Goal: Task Accomplishment & Management: Manage account settings

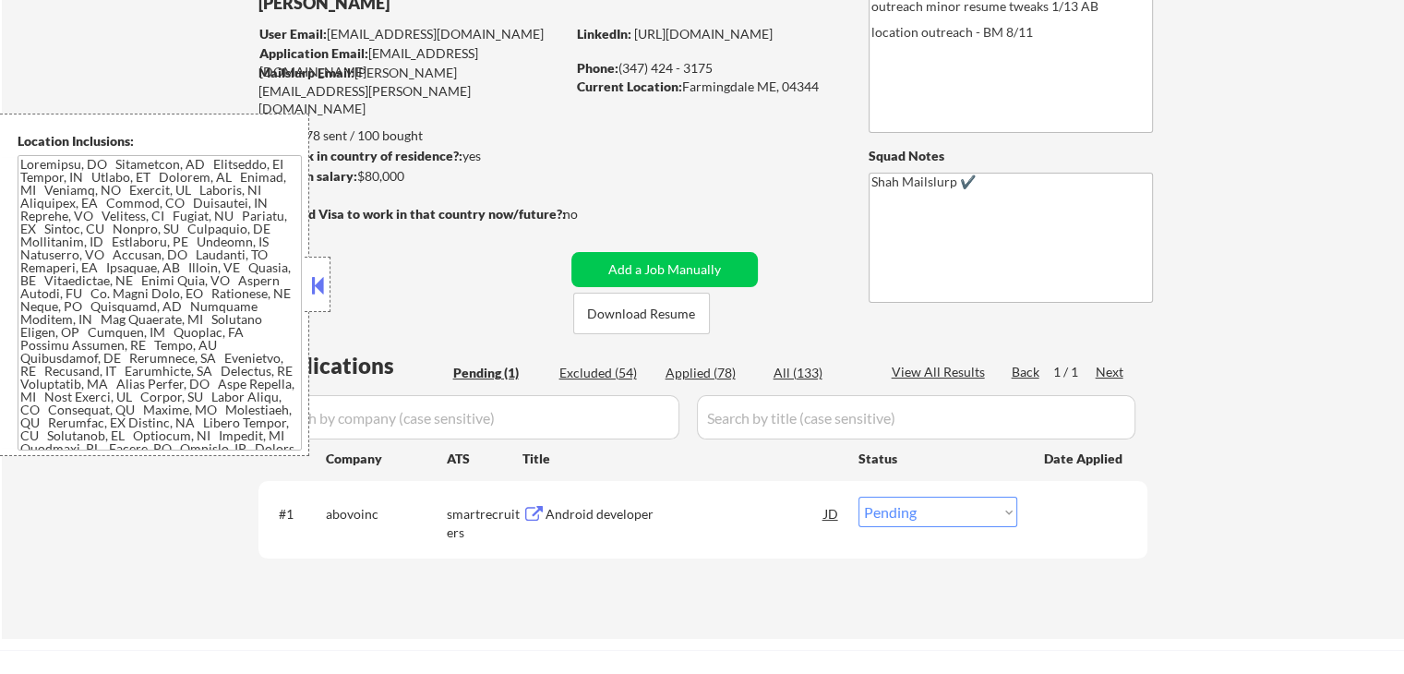
scroll to position [185, 0]
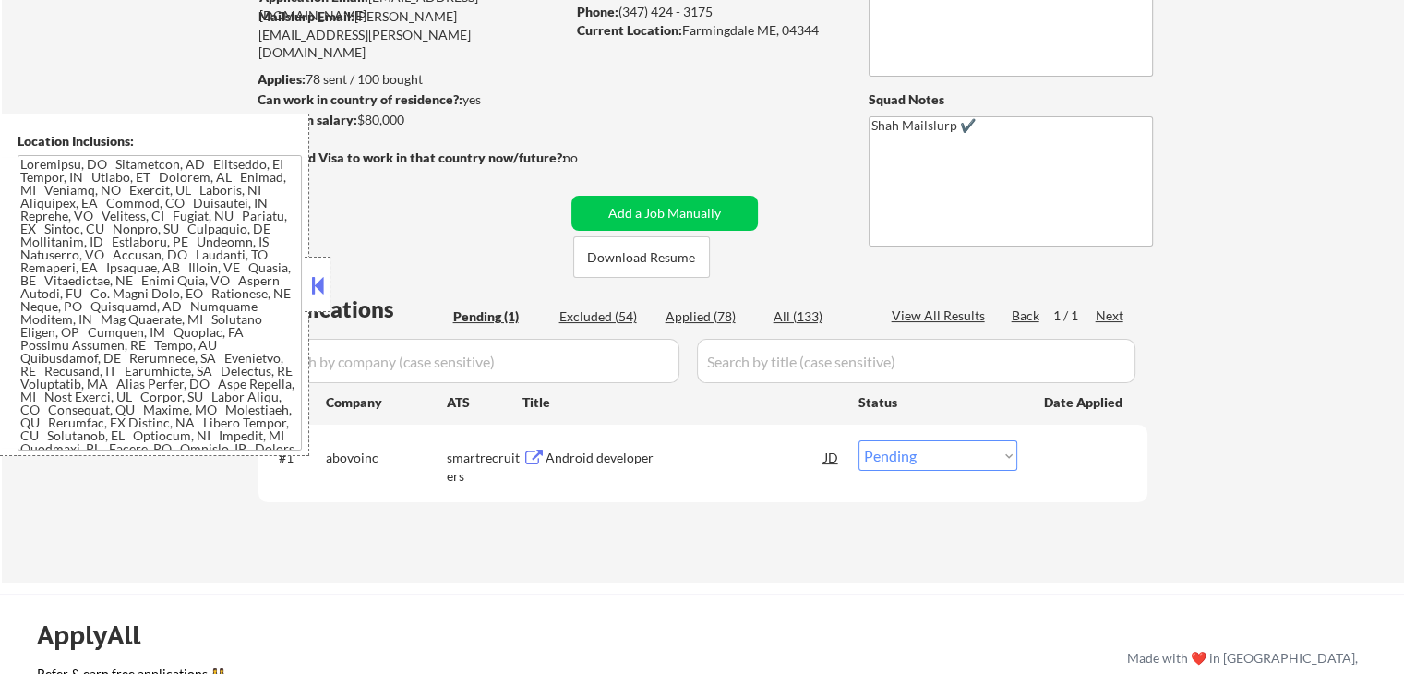
click at [600, 457] on div "Android developer" at bounding box center [685, 458] width 279 height 18
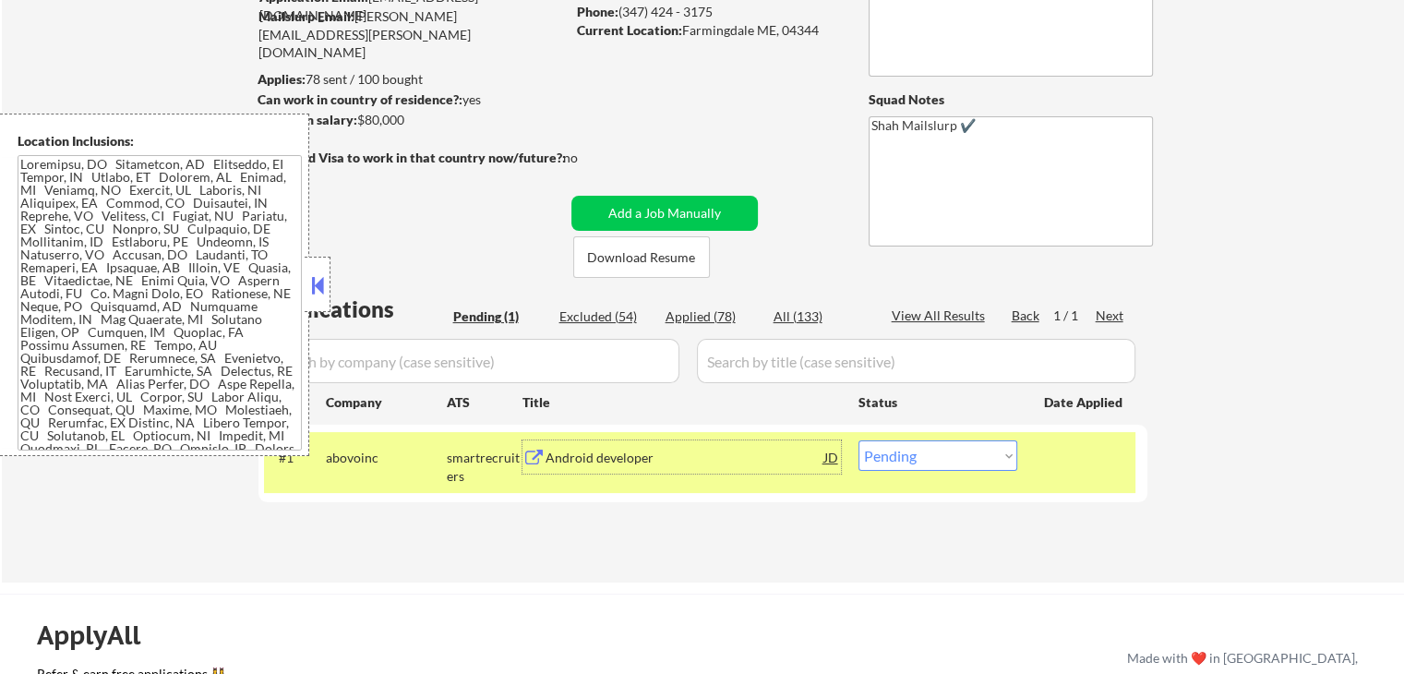
drag, startPoint x: 935, startPoint y: 455, endPoint x: 942, endPoint y: 484, distance: 29.3
click at [935, 455] on select "Choose an option... Pending Applied Excluded (Questions) Excluded (Expired) Exc…" at bounding box center [938, 455] width 159 height 30
select select ""applied""
click at [859, 440] on select "Choose an option... Pending Applied Excluded (Questions) Excluded (Expired) Exc…" at bounding box center [938, 455] width 159 height 30
click at [1341, 315] on div "← Return to /applysquad Mailslurp Inbox Job Search Builder [PERSON_NAME] User E…" at bounding box center [703, 235] width 1403 height 693
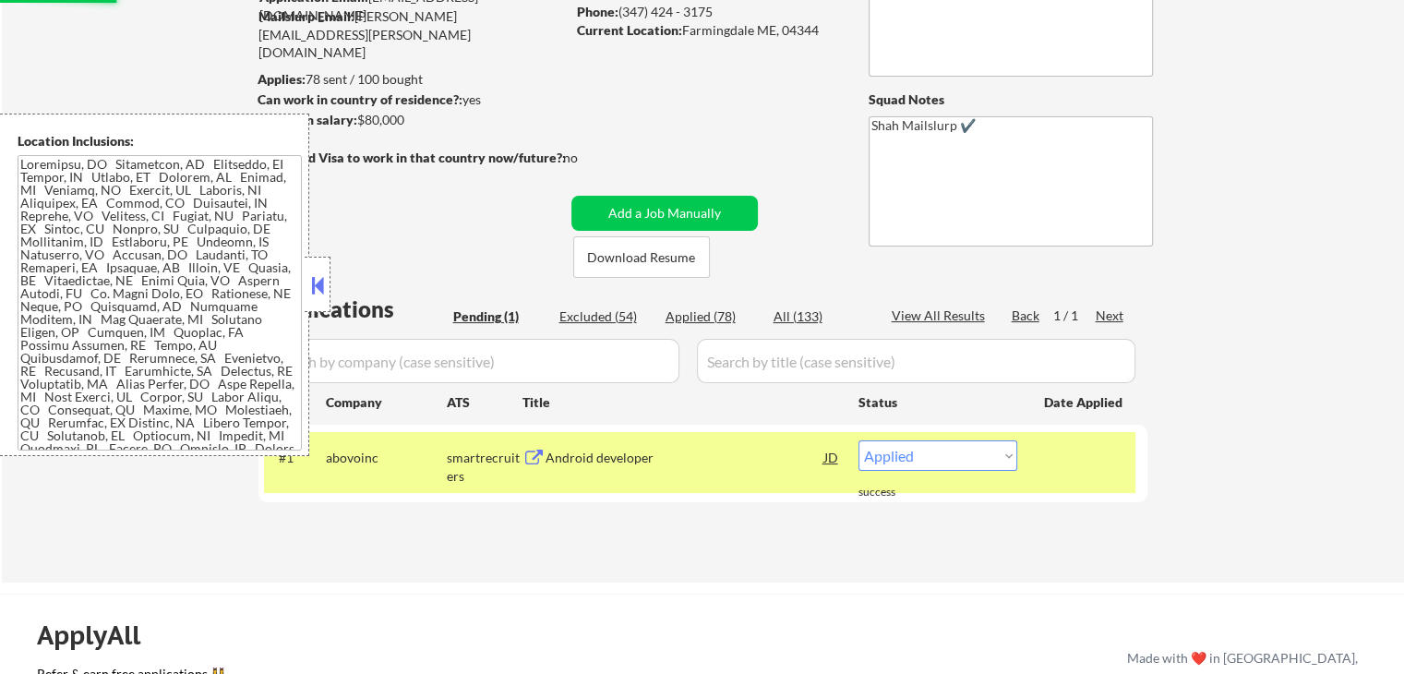
click at [311, 289] on button at bounding box center [317, 285] width 20 height 28
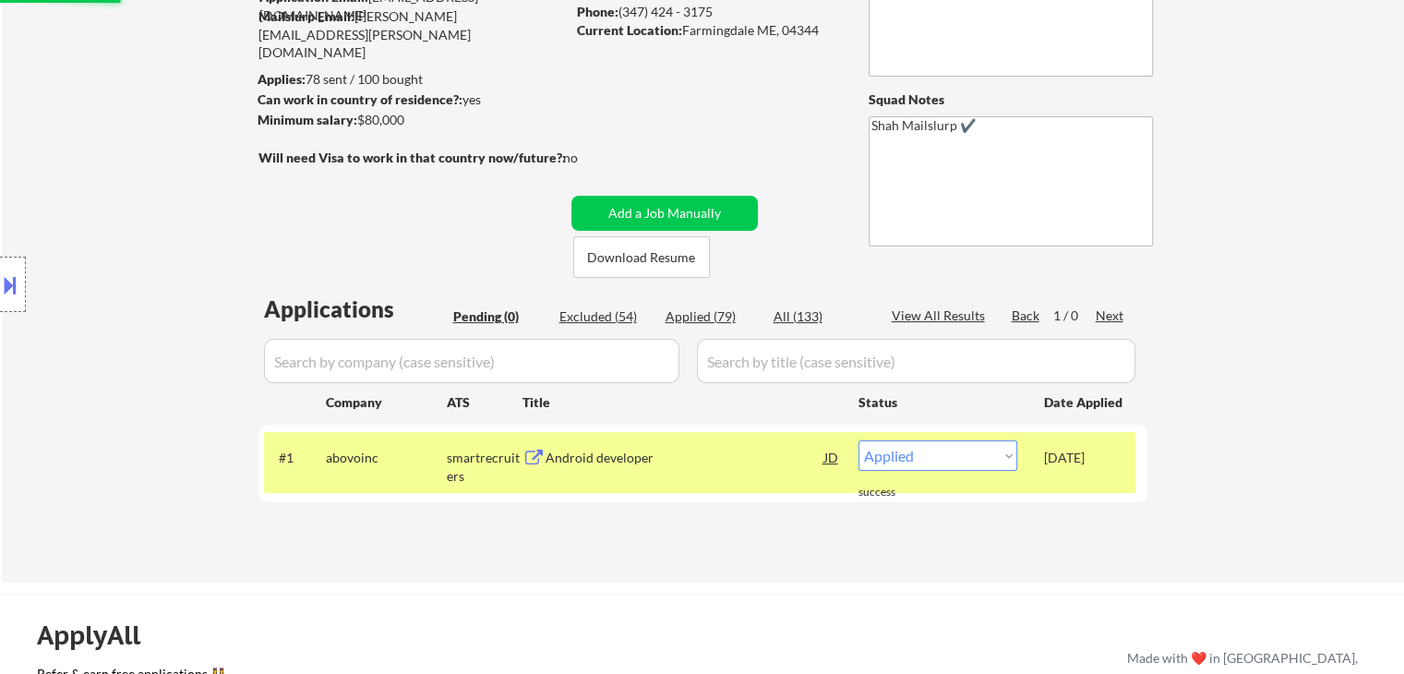
click at [163, 246] on div "Location Inclusions:" at bounding box center [165, 285] width 331 height 343
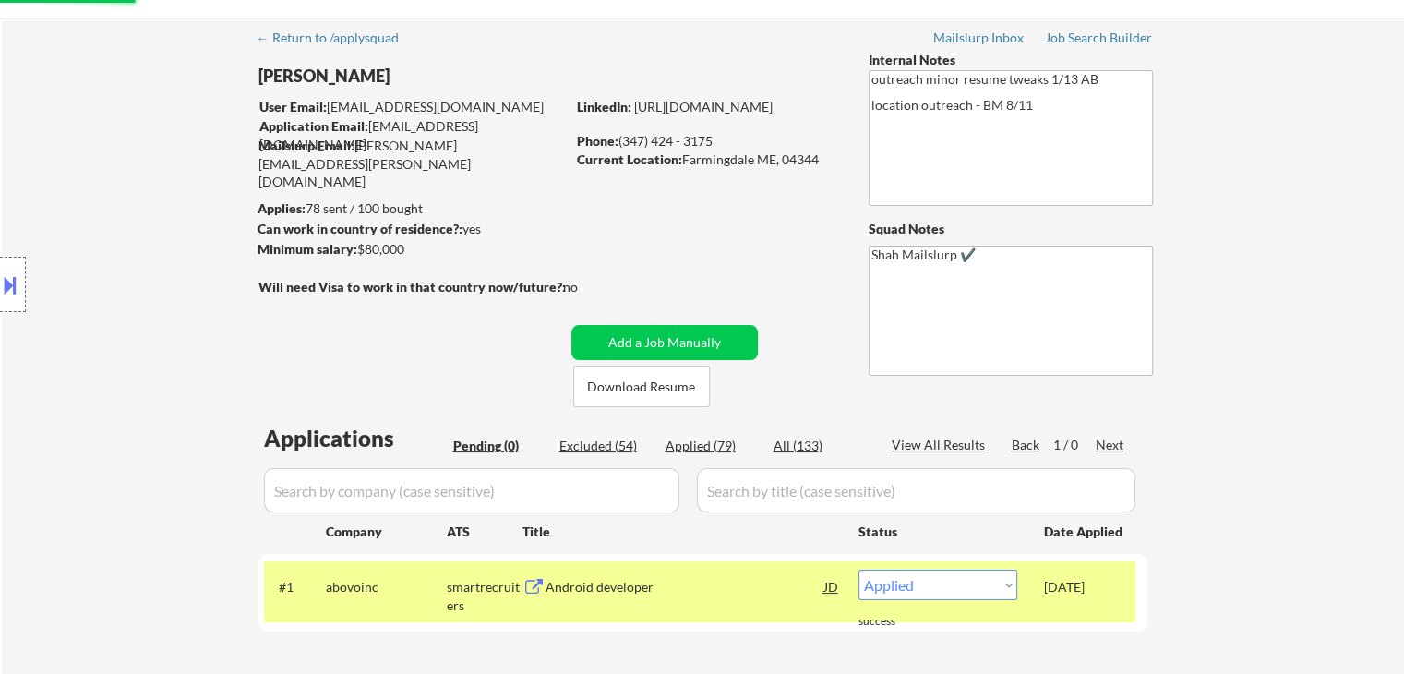
scroll to position [0, 0]
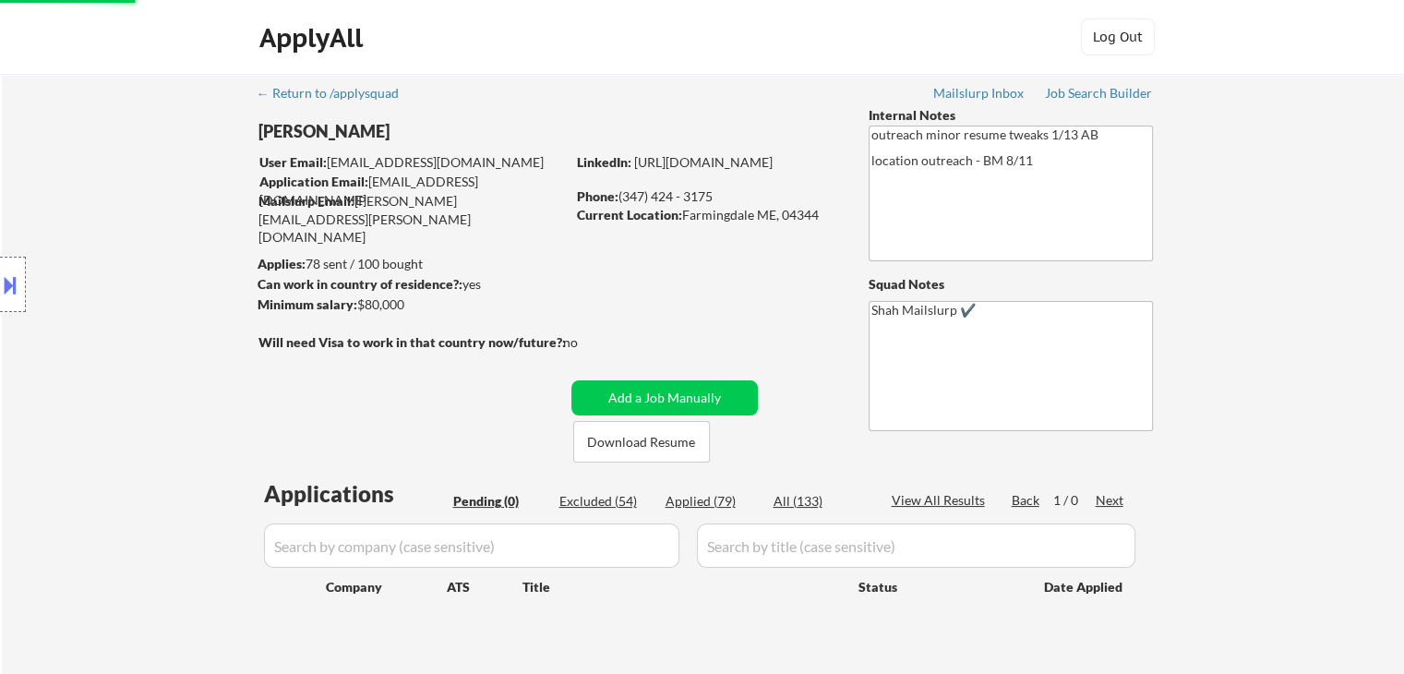
click at [90, 255] on div "Location Inclusions:" at bounding box center [165, 285] width 331 height 343
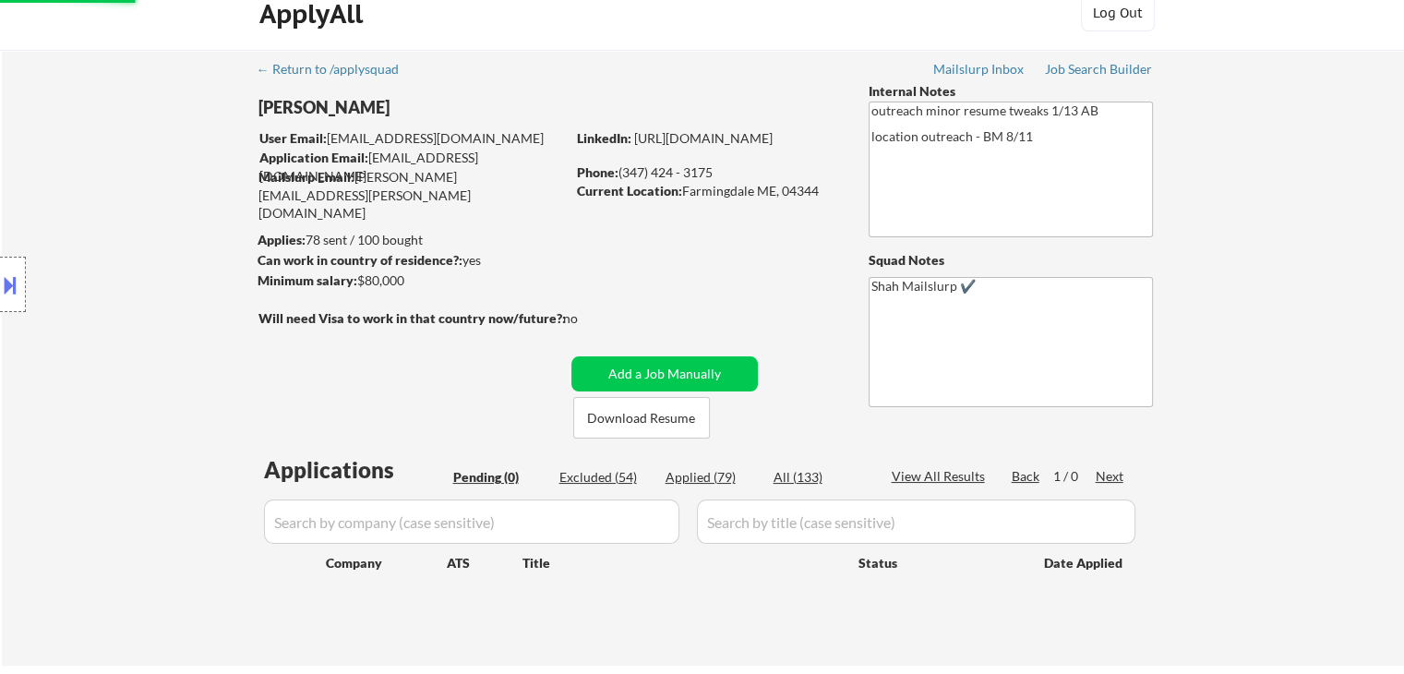
scroll to position [92, 0]
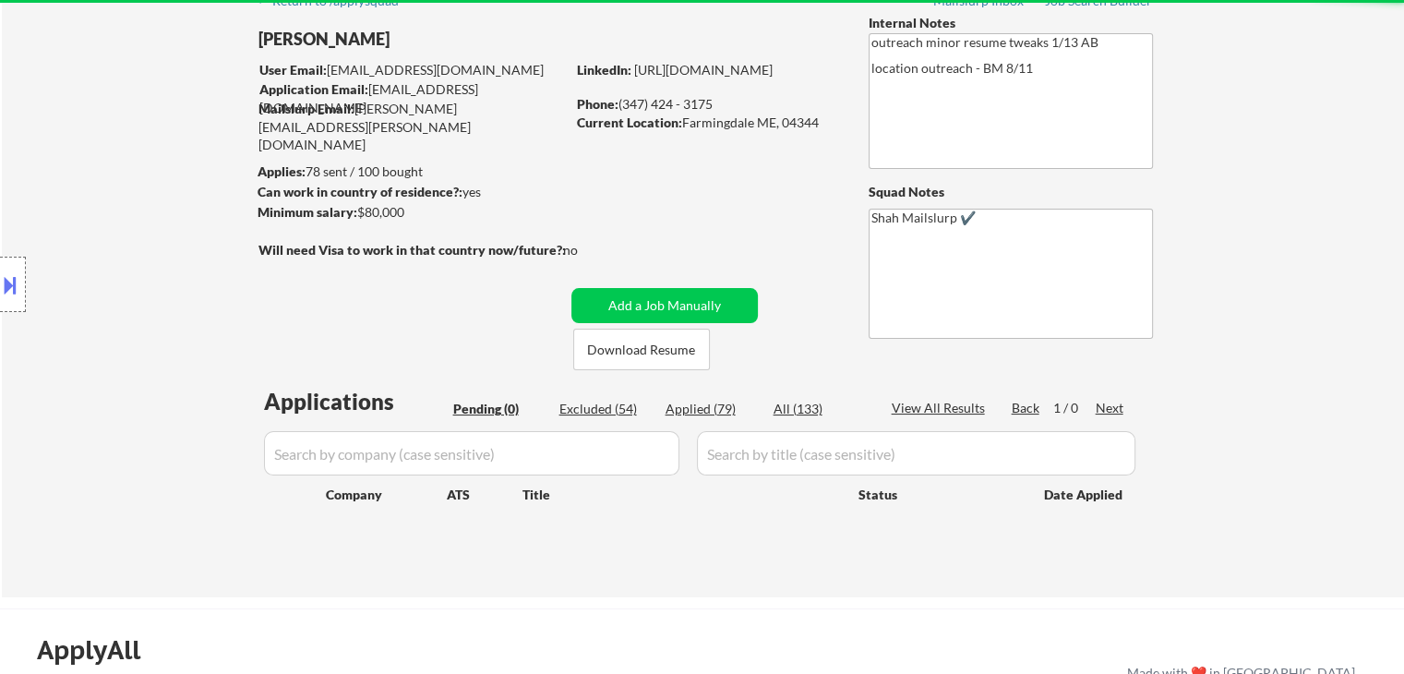
click at [99, 250] on div "Location Inclusions:" at bounding box center [165, 285] width 331 height 343
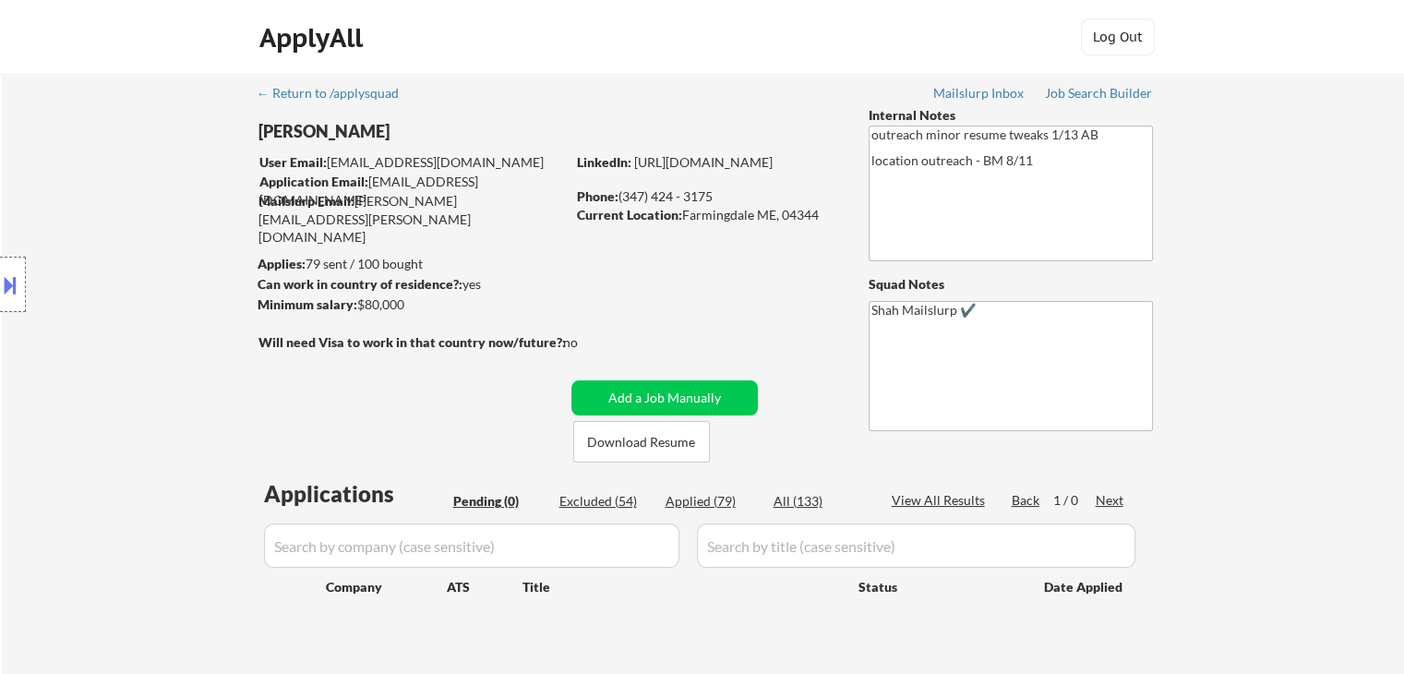
scroll to position [0, 0]
drag, startPoint x: 436, startPoint y: 308, endPoint x: 393, endPoint y: 318, distance: 43.5
click at [393, 318] on div "← Return to /applysquad Mailslurp Inbox Job Search Builder [PERSON_NAME] User E…" at bounding box center [703, 374] width 921 height 601
click at [1204, 247] on div "← Return to /applysquad Mailslurp Inbox Job Search Builder [PERSON_NAME] User E…" at bounding box center [703, 382] width 1403 height 616
drag, startPoint x: 1216, startPoint y: 305, endPoint x: 1306, endPoint y: 248, distance: 106.6
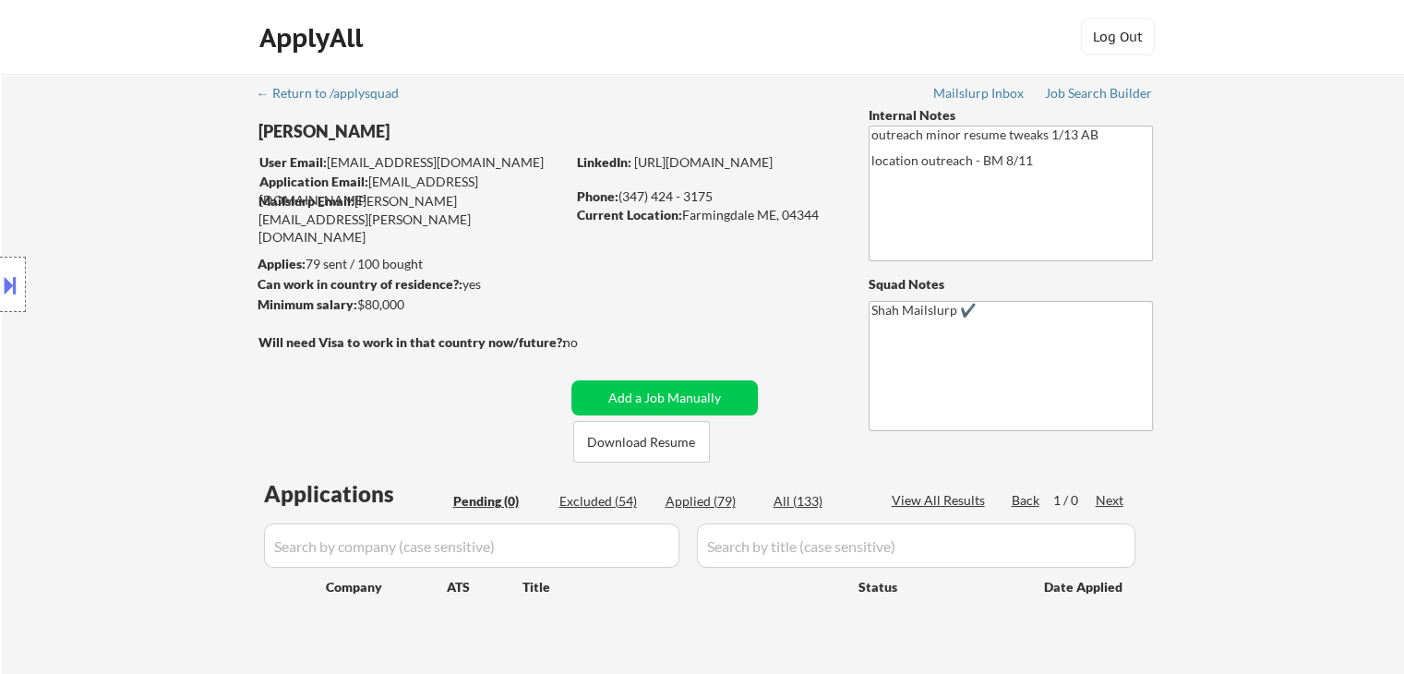
click at [1223, 306] on div "← Return to /applysquad Mailslurp Inbox Job Search Builder [PERSON_NAME] User E…" at bounding box center [703, 382] width 1403 height 616
click at [1230, 426] on div "← Return to /applysquad Mailslurp Inbox Job Search Builder [PERSON_NAME] User E…" at bounding box center [703, 382] width 1403 height 616
click at [1258, 283] on div "← Return to /applysquad Mailslurp Inbox Job Search Builder [PERSON_NAME] User E…" at bounding box center [703, 382] width 1403 height 616
click at [1287, 229] on div "← Return to /applysquad Mailslurp Inbox Job Search Builder [PERSON_NAME] User E…" at bounding box center [703, 382] width 1403 height 616
click at [1271, 187] on div "← Return to /applysquad Mailslurp Inbox Job Search Builder [PERSON_NAME] User E…" at bounding box center [703, 382] width 1403 height 616
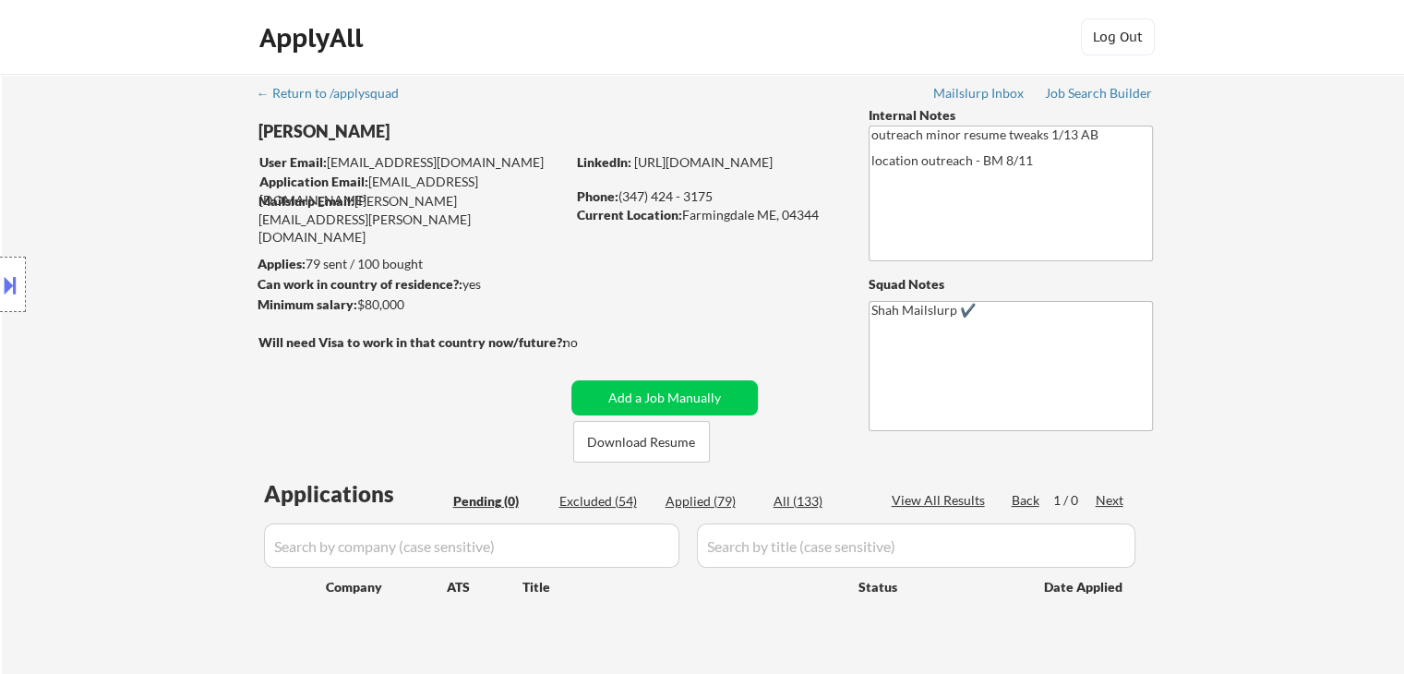
click at [1252, 245] on div "← Return to /applysquad Mailslurp Inbox Job Search Builder [PERSON_NAME] User E…" at bounding box center [703, 382] width 1403 height 616
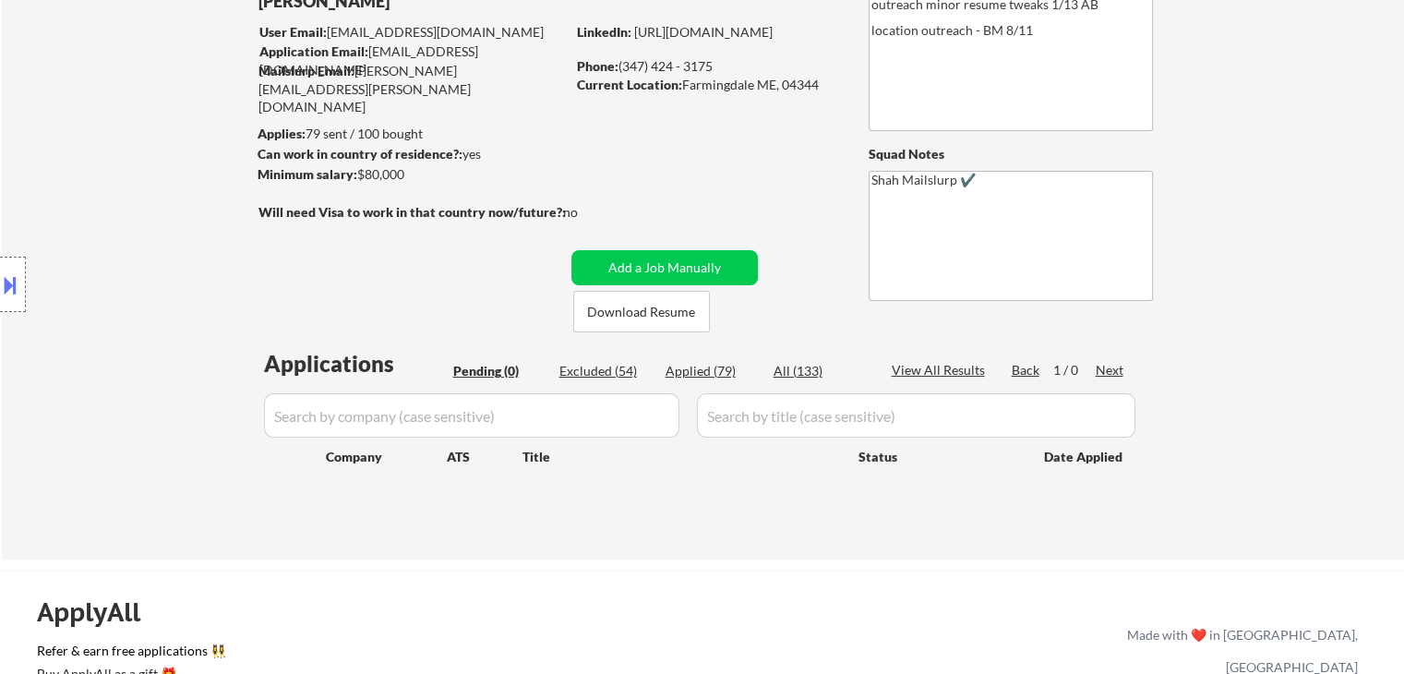
scroll to position [185, 0]
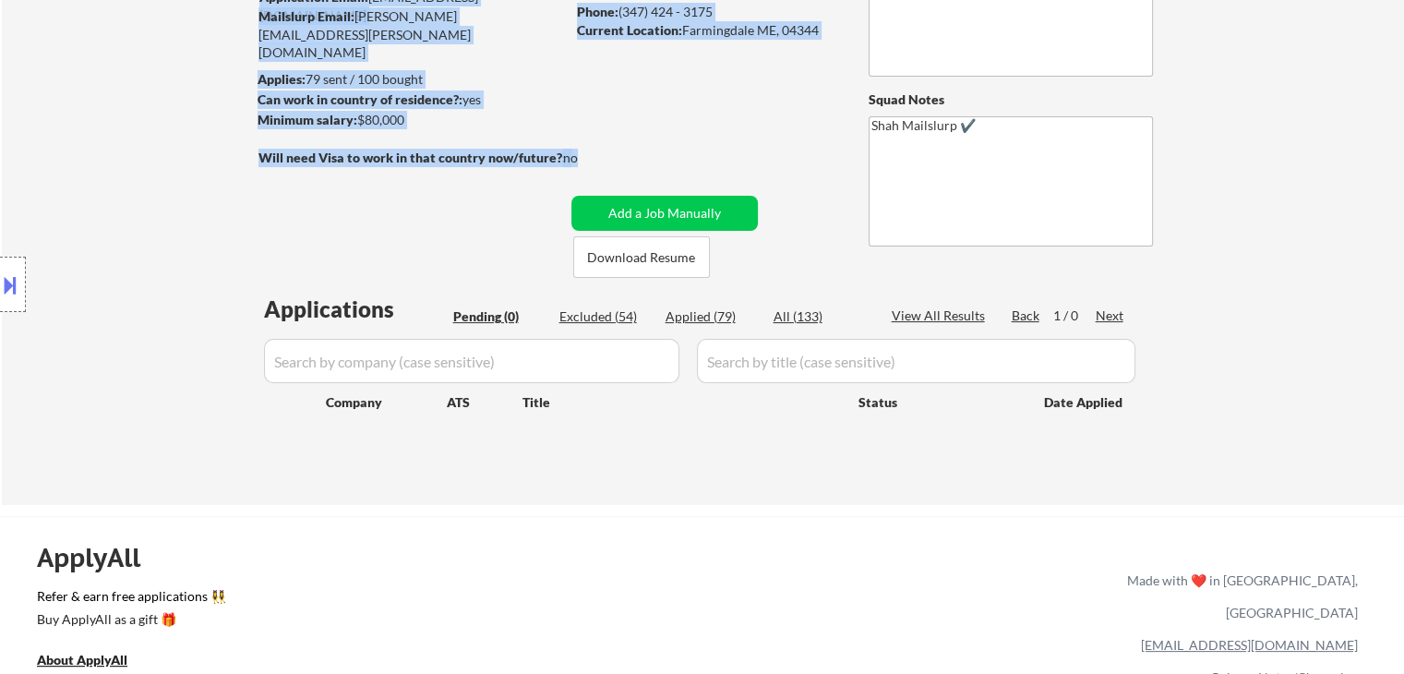
drag, startPoint x: 593, startPoint y: 152, endPoint x: 403, endPoint y: 178, distance: 191.0
click at [404, 173] on div "← Return to /applysquad Mailslurp Inbox Job Search Builder [PERSON_NAME] User E…" at bounding box center [703, 189] width 921 height 601
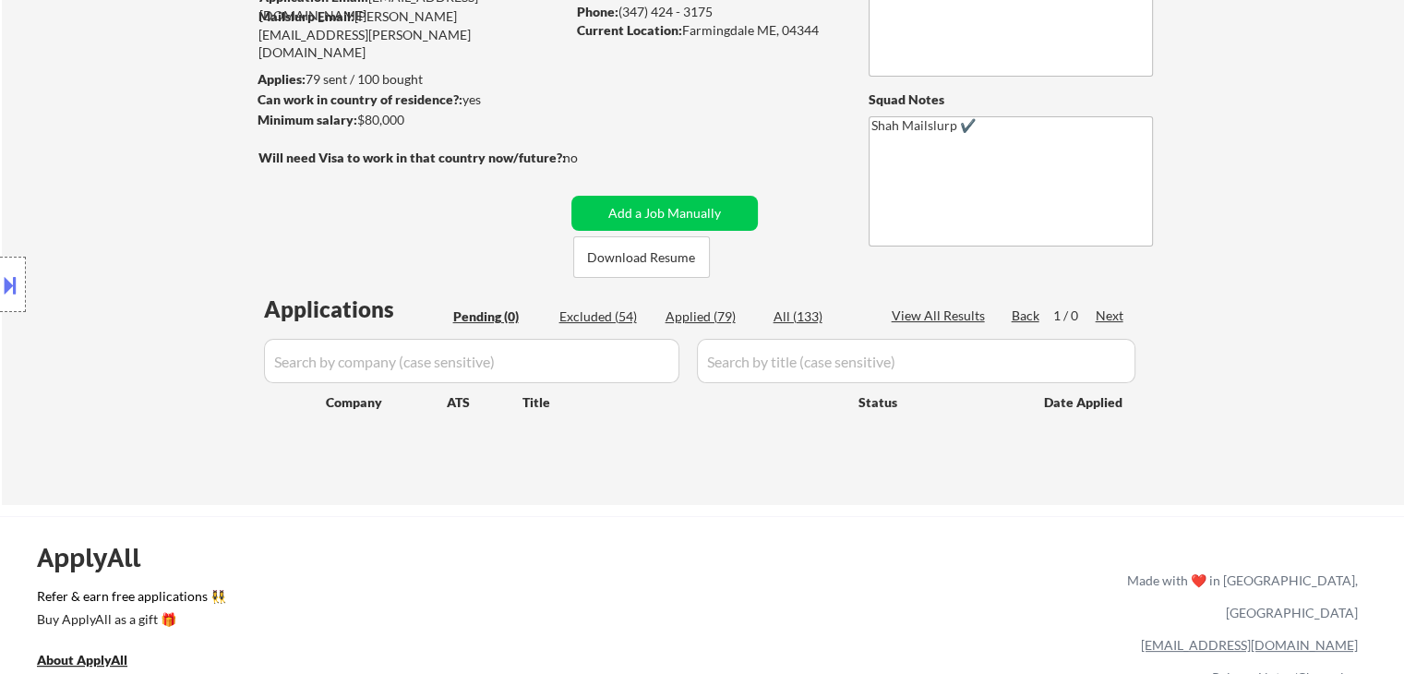
click at [401, 181] on div "← Return to /applysquad Mailslurp Inbox Job Search Builder [PERSON_NAME] User E…" at bounding box center [703, 189] width 921 height 601
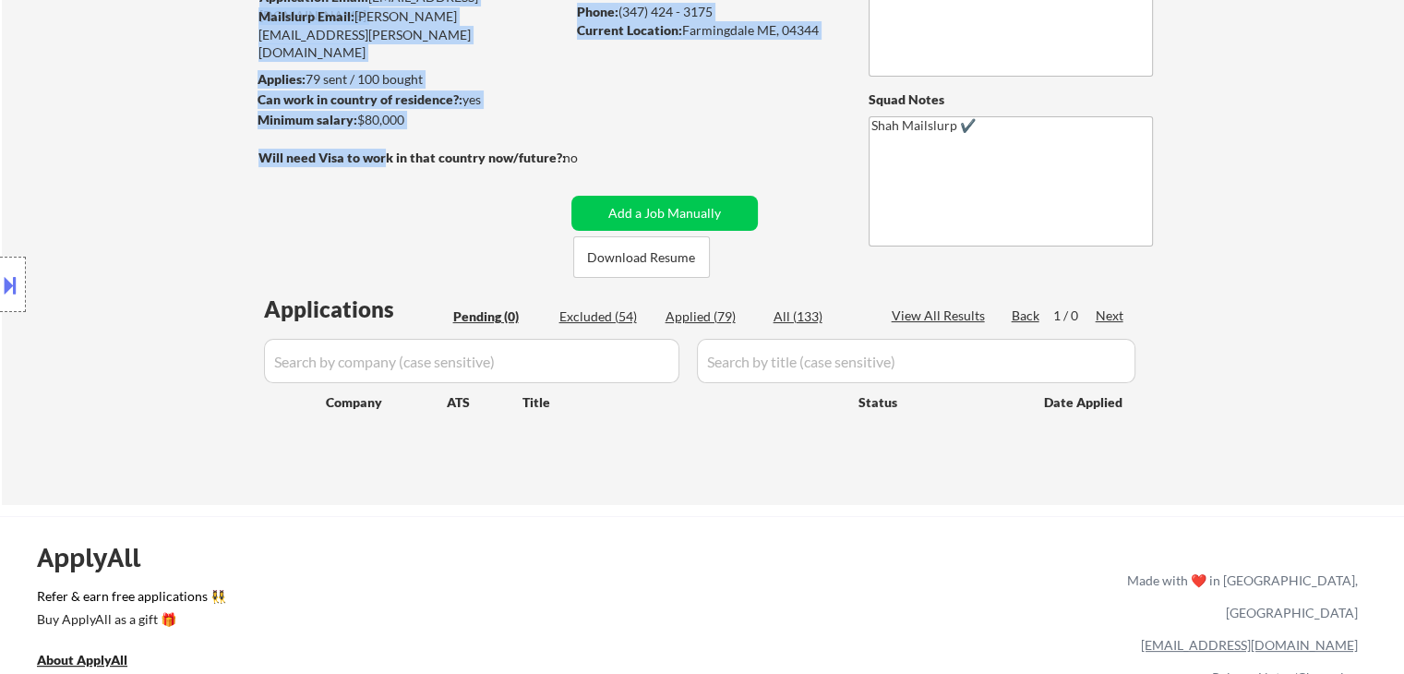
drag, startPoint x: 383, startPoint y: 157, endPoint x: 628, endPoint y: 139, distance: 245.3
click at [628, 139] on div "← Return to /applysquad Mailslurp Inbox Job Search Builder [PERSON_NAME] User E…" at bounding box center [703, 189] width 921 height 601
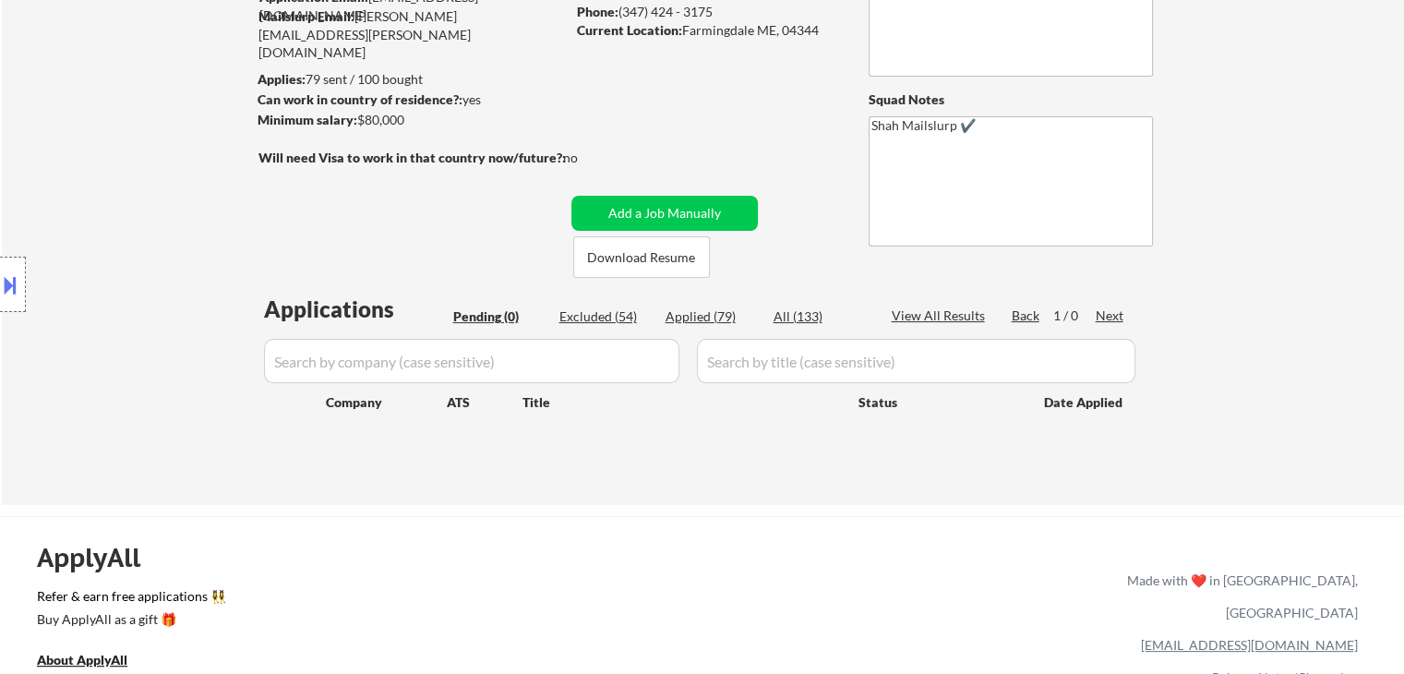
click at [499, 189] on div "← Return to /applysquad Mailslurp Inbox Job Search Builder [PERSON_NAME] User E…" at bounding box center [703, 189] width 921 height 601
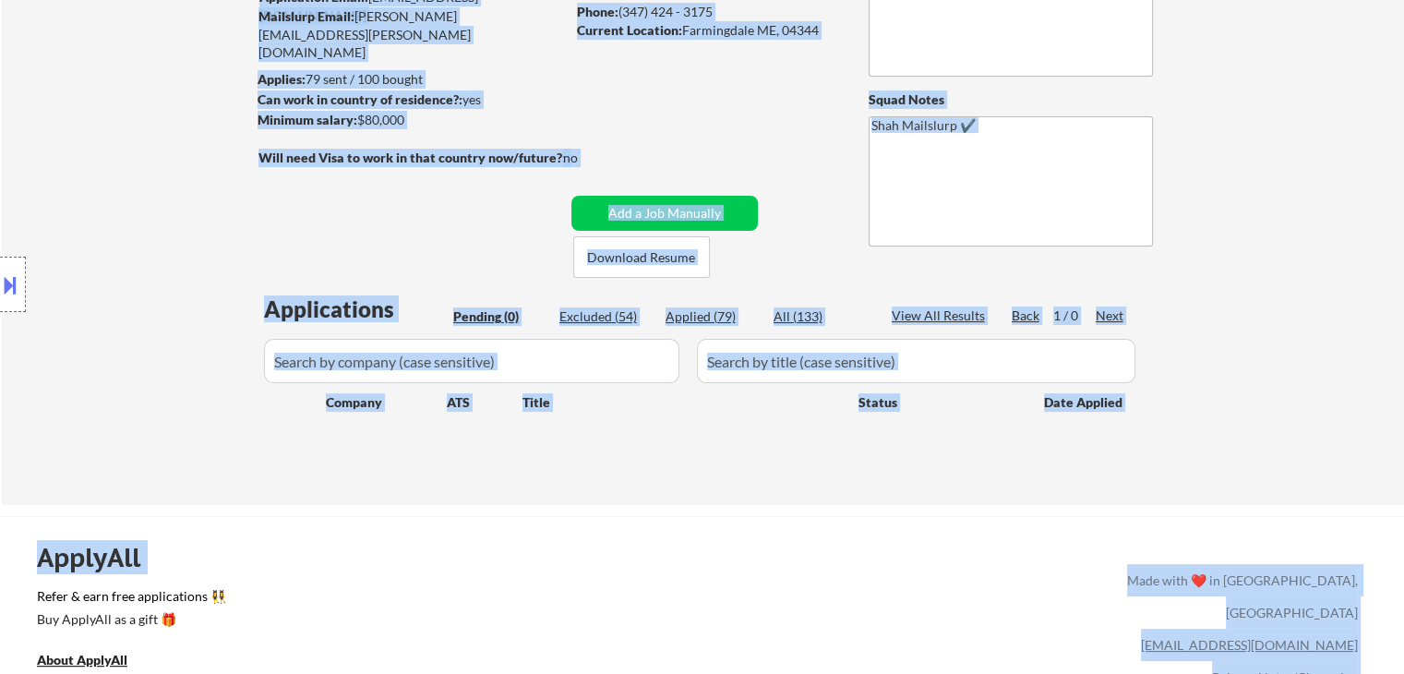
drag, startPoint x: 281, startPoint y: 152, endPoint x: 569, endPoint y: 144, distance: 288.2
click at [569, 144] on body "← Return to /applysquad Mailslurp Inbox Job Search Builder [PERSON_NAME] User E…" at bounding box center [702, 152] width 1404 height 674
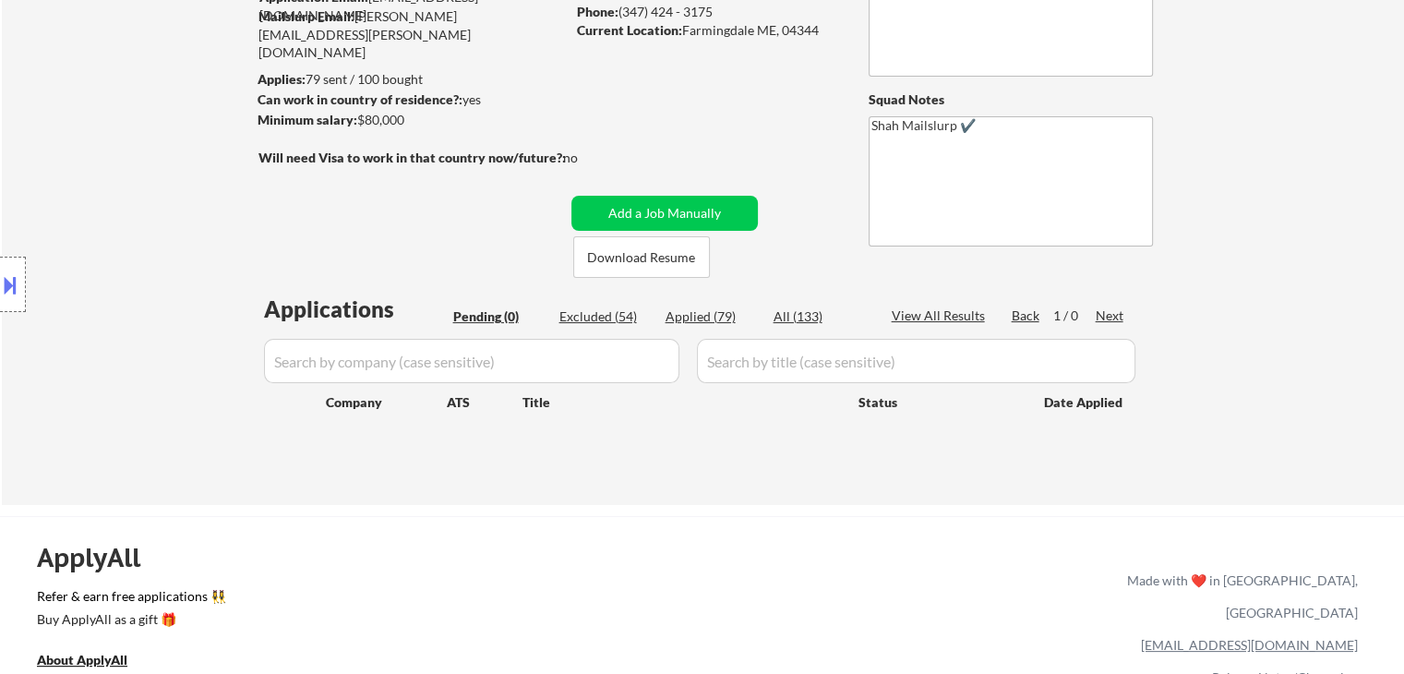
click at [443, 182] on div "← Return to /applysquad Mailslurp Inbox Job Search Builder [PERSON_NAME] User E…" at bounding box center [703, 189] width 921 height 601
click at [360, 118] on div "Minimum salary: $80,000" at bounding box center [411, 120] width 307 height 18
click at [365, 192] on div "← Return to /applysquad Mailslurp Inbox Job Search Builder [PERSON_NAME] User E…" at bounding box center [703, 189] width 921 height 601
drag, startPoint x: 427, startPoint y: 117, endPoint x: 254, endPoint y: 81, distance: 176.4
click at [255, 80] on div "← Return to /applysquad Mailslurp Inbox Job Search Builder [PERSON_NAME] User E…" at bounding box center [703, 189] width 921 height 601
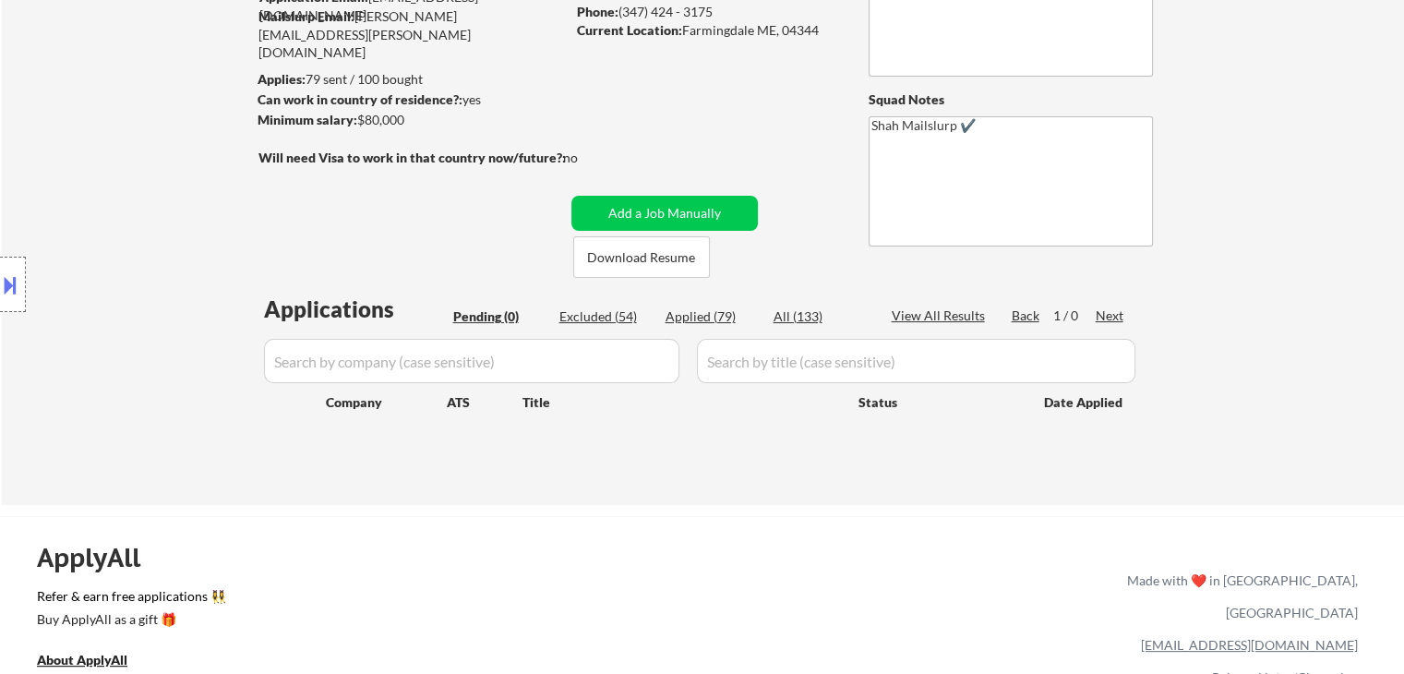
click at [343, 163] on strong "Will need Visa to work in that country now/future?:" at bounding box center [412, 158] width 307 height 16
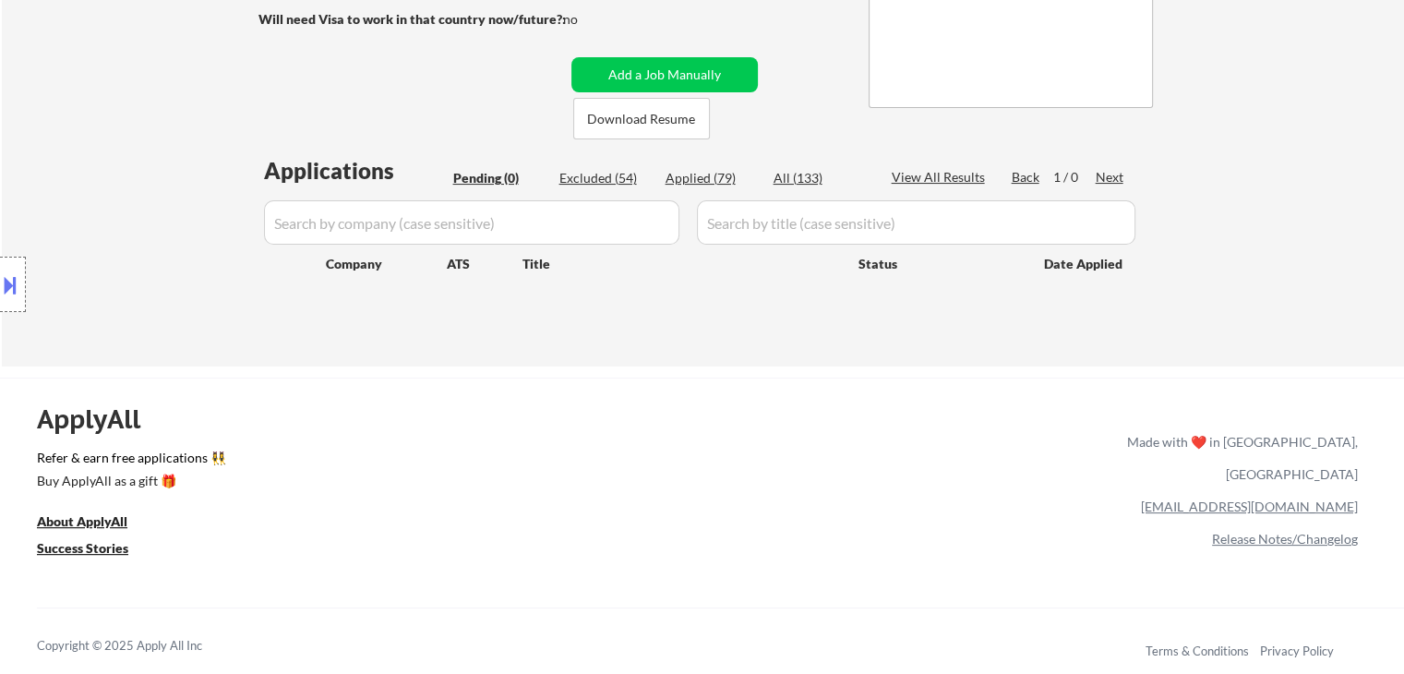
scroll to position [369, 0]
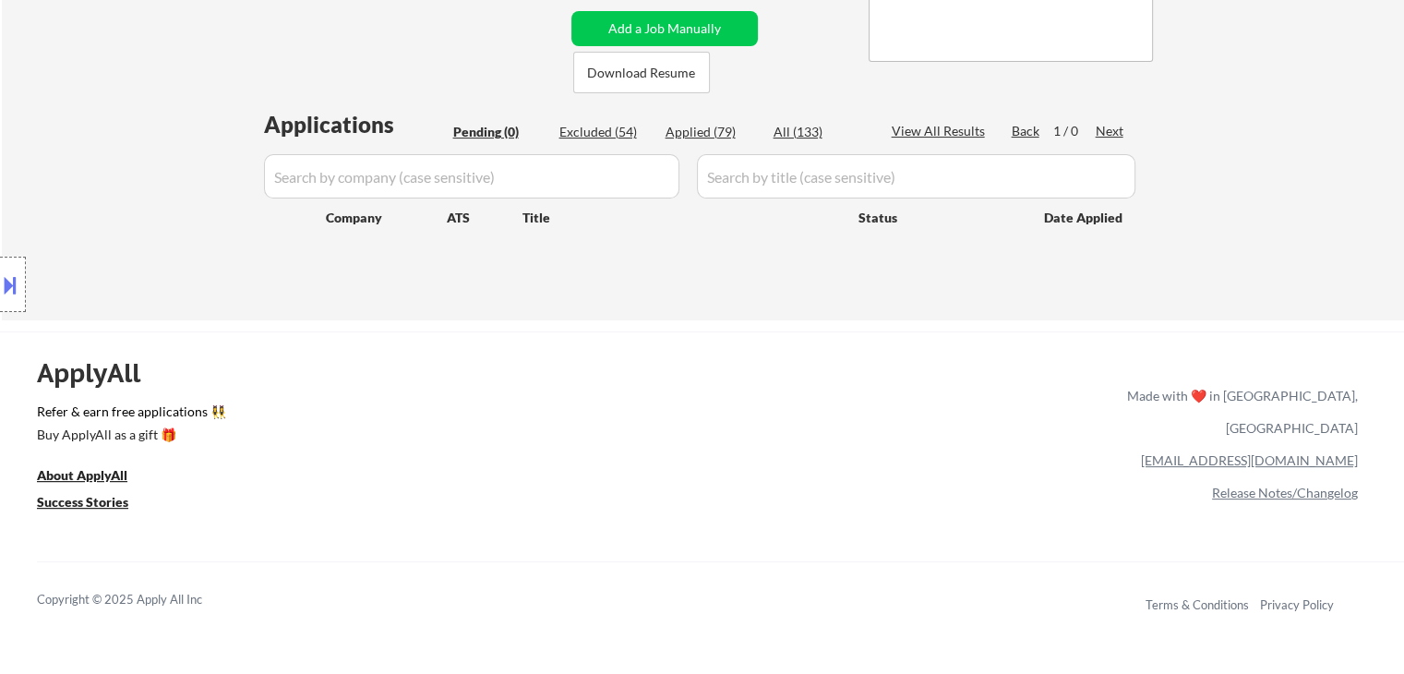
drag, startPoint x: 664, startPoint y: 234, endPoint x: 509, endPoint y: 265, distance: 158.3
click at [512, 264] on div "Applications Pending (0) Excluded (54) Applied (79) All (133) View All Results …" at bounding box center [703, 197] width 889 height 176
click at [860, 402] on div "ApplyAll Refer & earn free applications 👯‍♀️ Buy ApplyAll as a gift 🎁 About App…" at bounding box center [702, 490] width 1404 height 293
click at [727, 372] on div "ApplyAll Refer & earn free applications 👯‍♀️ Buy ApplyAll as a gift 🎁 About App…" at bounding box center [702, 490] width 1404 height 293
click at [1151, 235] on div "← Return to /applysquad Mailslurp Inbox Job Search Builder [PERSON_NAME] User E…" at bounding box center [703, 5] width 921 height 601
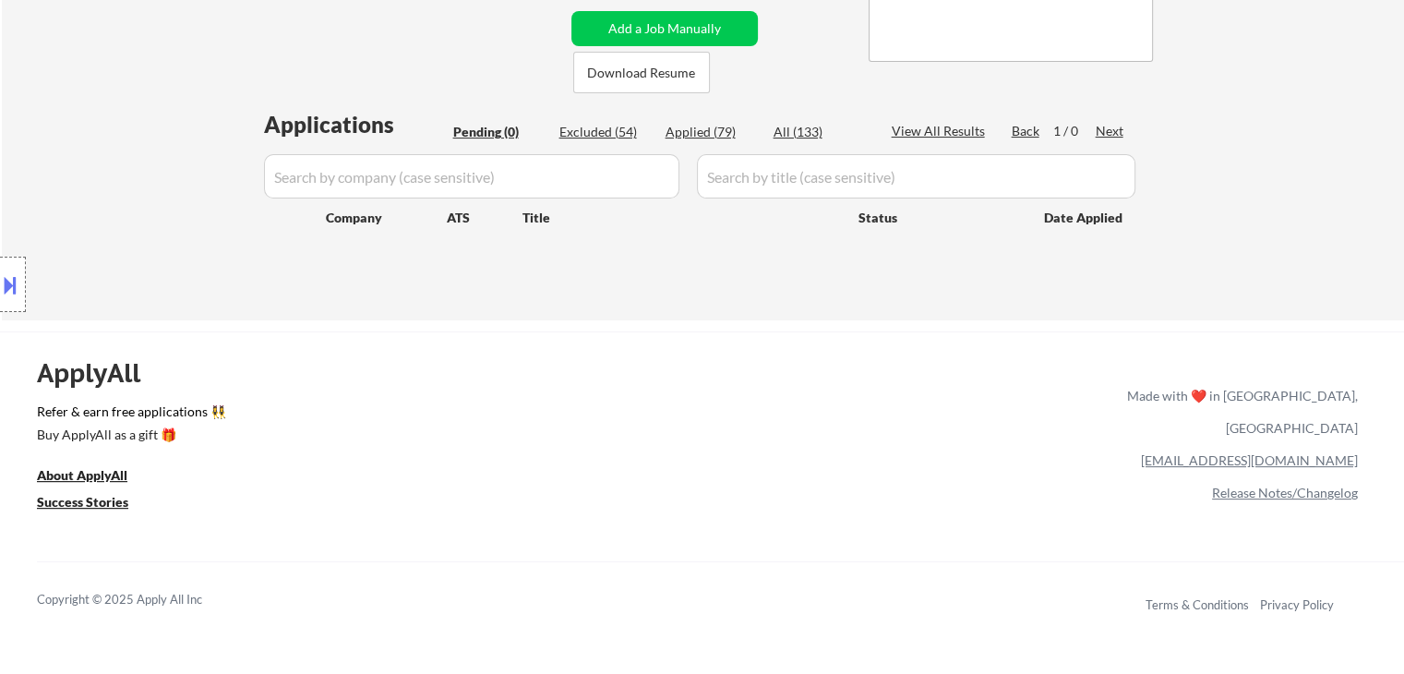
click at [1129, 277] on div "Applications Pending (0) Excluded (54) Applied (79) All (133) View All Results …" at bounding box center [703, 197] width 889 height 176
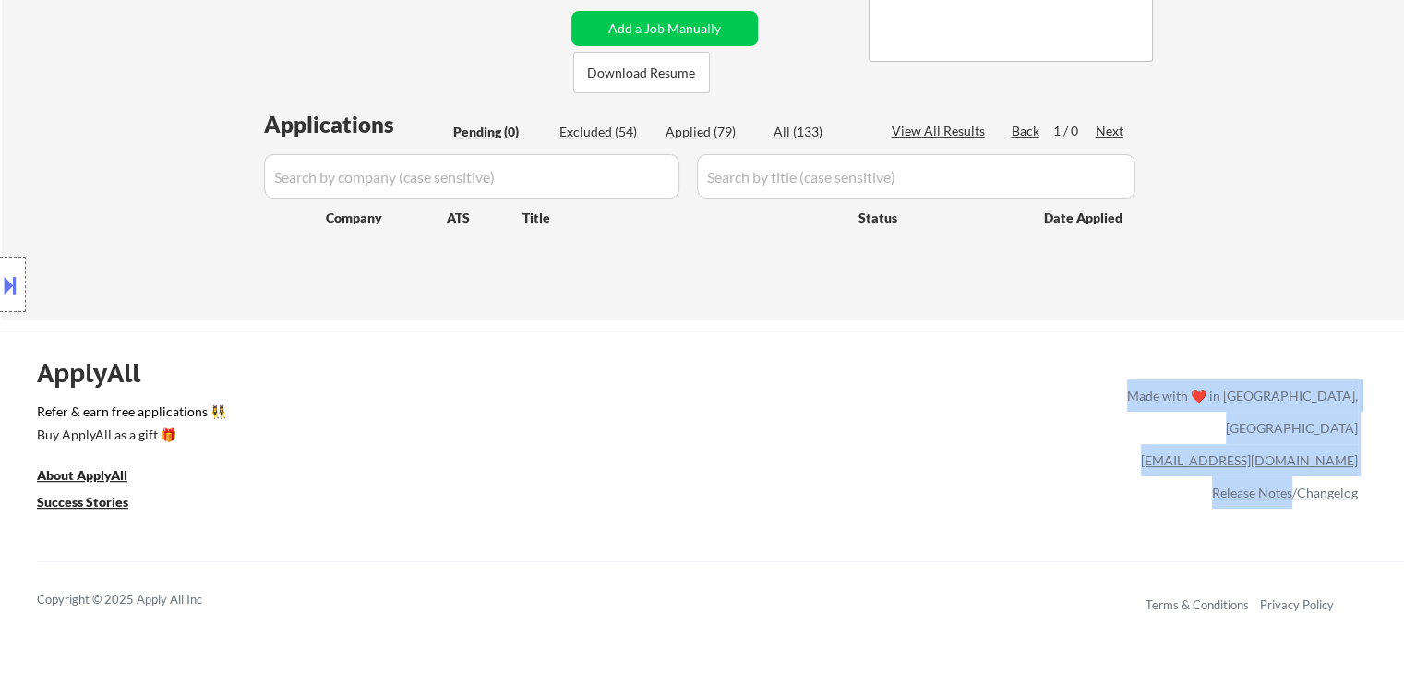
drag, startPoint x: 1134, startPoint y: 399, endPoint x: 1291, endPoint y: 483, distance: 178.0
click at [1291, 483] on div "Made with ❤️ in [GEOGRAPHIC_DATA], [GEOGRAPHIC_DATA] [EMAIL_ADDRESS][DOMAIN_NAM…" at bounding box center [1239, 436] width 238 height 132
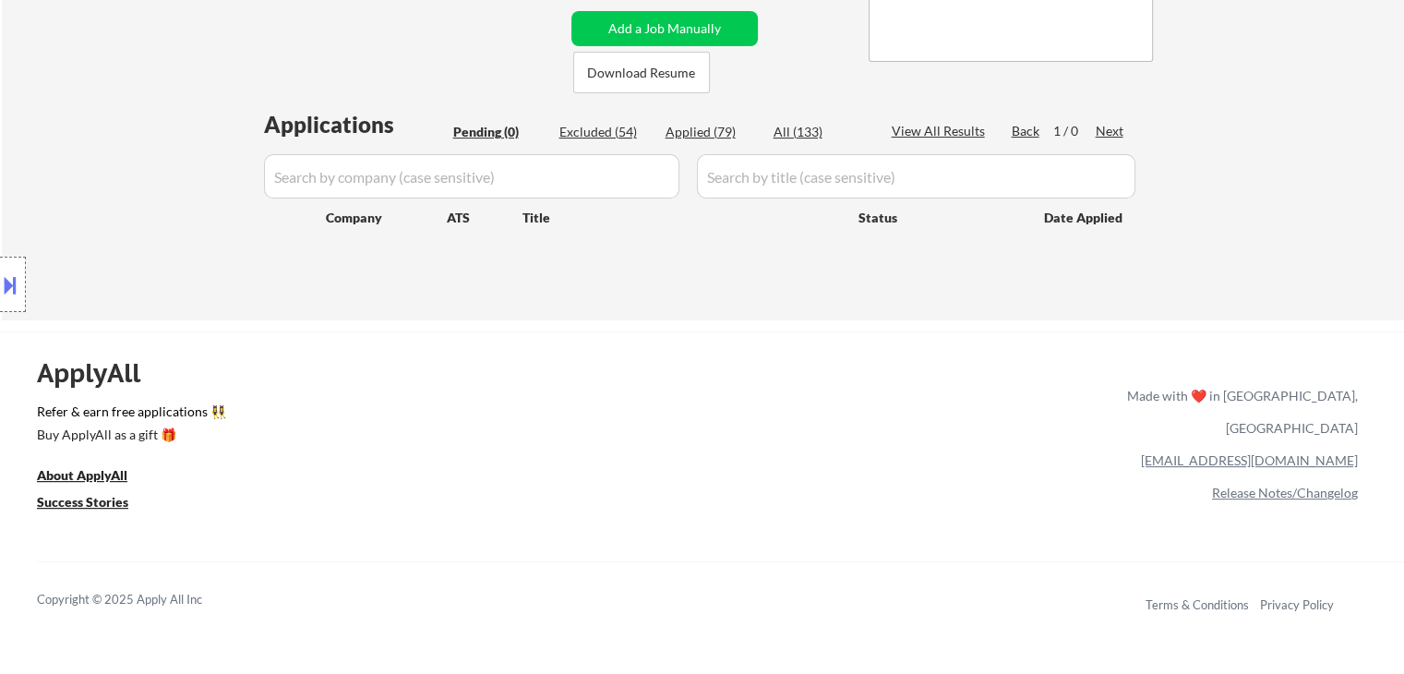
click at [1202, 567] on div "Terms & Conditions Privacy Policy" at bounding box center [1250, 602] width 216 height 70
click at [1088, 426] on div "ApplyAll Refer & earn free applications 👯‍♀️ Buy ApplyAll as a gift 🎁 About App…" at bounding box center [702, 490] width 1404 height 293
click at [990, 363] on div "ApplyAll Refer & earn free applications 👯‍♀️ Buy ApplyAll as a gift 🎁 About App…" at bounding box center [702, 490] width 1404 height 293
drag, startPoint x: 1162, startPoint y: 389, endPoint x: 1377, endPoint y: 461, distance: 226.0
click at [1377, 459] on div "ApplyAll Refer & earn free applications 👯‍♀️ Buy ApplyAll as a gift 🎁 About App…" at bounding box center [702, 490] width 1404 height 293
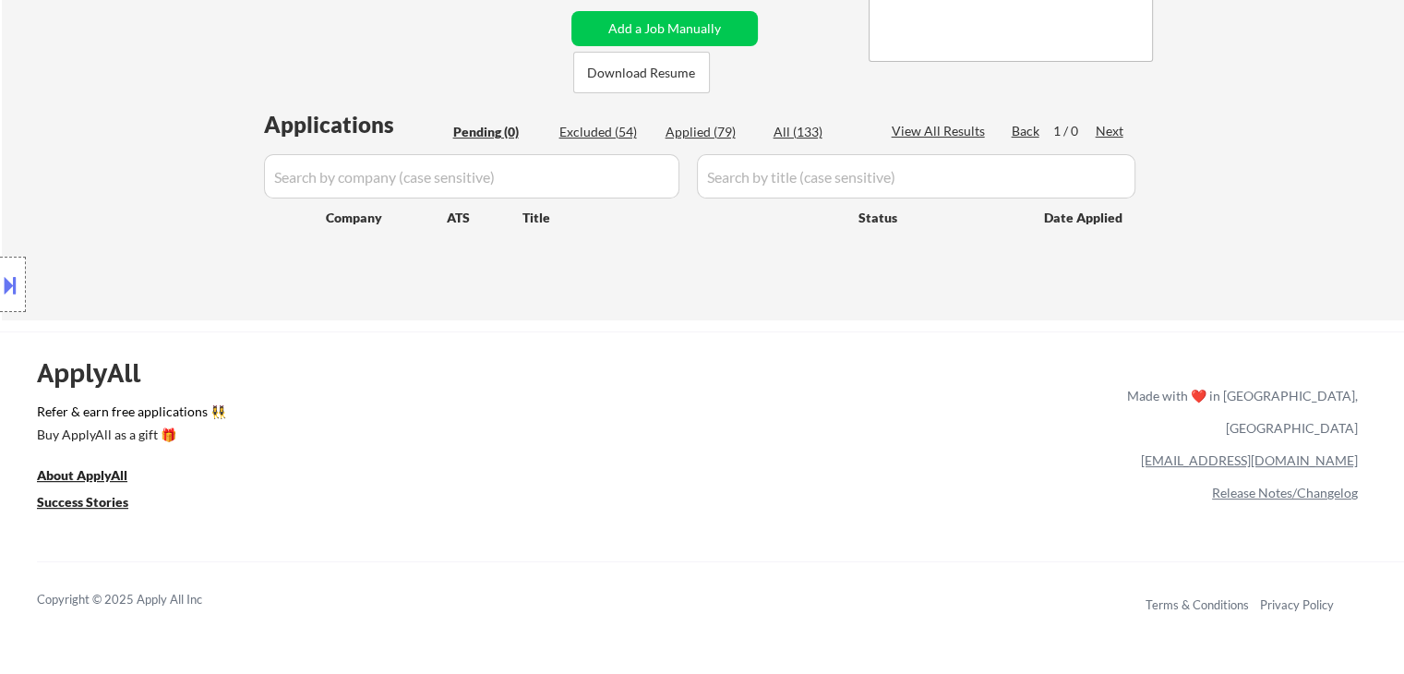
click at [1246, 530] on div "ApplyAll Refer & earn free applications 👯‍♀️ Buy ApplyAll as a gift 🎁 About App…" at bounding box center [702, 490] width 1404 height 293
click at [942, 309] on div "← Return to /applysquad Mailslurp Inbox Job Search Builder [PERSON_NAME] User E…" at bounding box center [703, 13] width 1403 height 616
click at [1336, 91] on div "← Return to /applysquad Mailslurp Inbox Job Search Builder [PERSON_NAME] User E…" at bounding box center [703, 13] width 1403 height 616
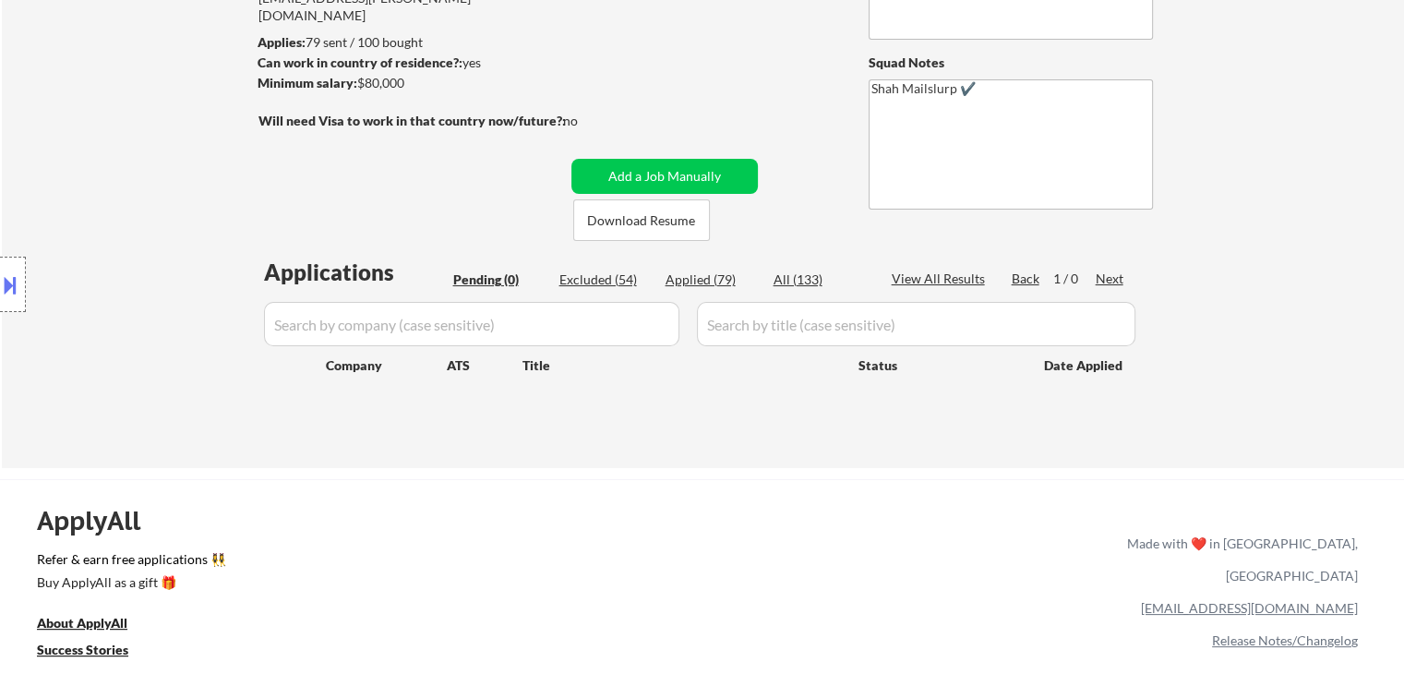
scroll to position [92, 0]
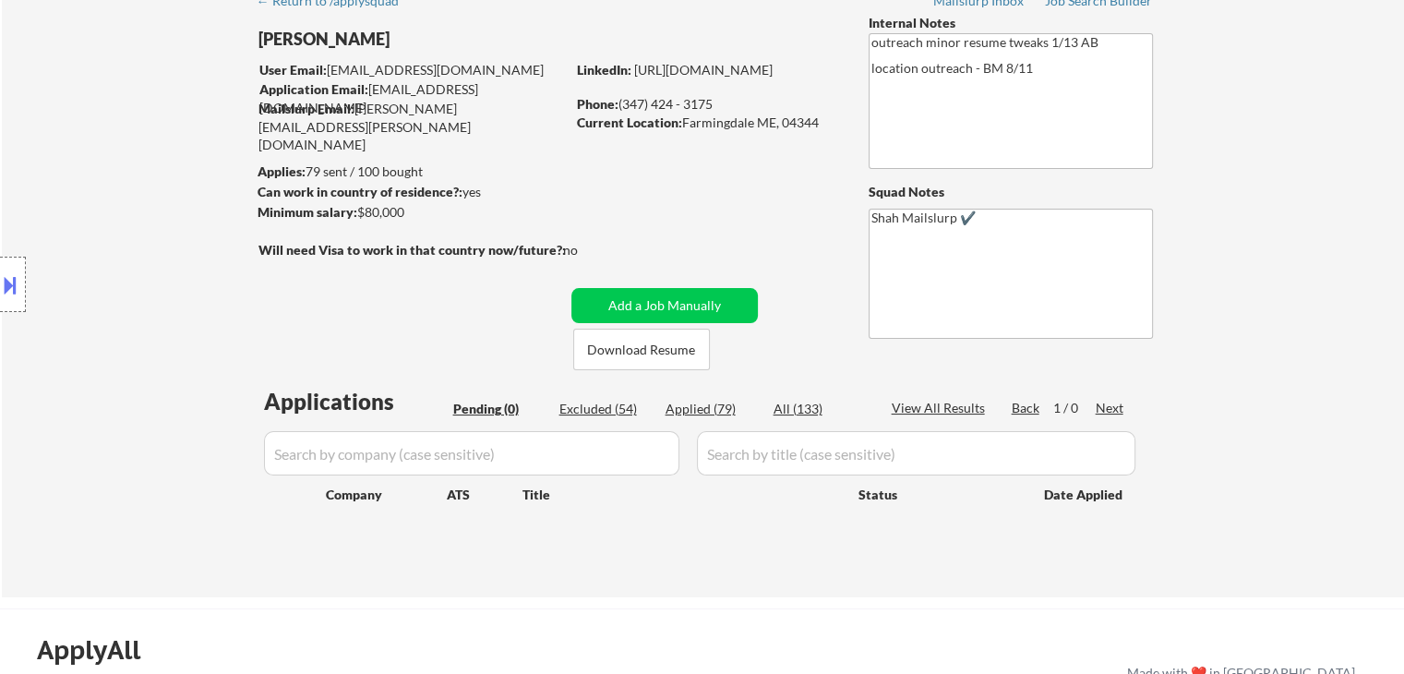
click at [1174, 252] on div "← Return to /applysquad Mailslurp Inbox Job Search Builder [PERSON_NAME] User E…" at bounding box center [703, 290] width 1403 height 616
drag, startPoint x: 1298, startPoint y: 222, endPoint x: 1286, endPoint y: 211, distance: 15.7
click at [1296, 213] on div "← Return to /applysquad Mailslurp Inbox Job Search Builder [PERSON_NAME] User E…" at bounding box center [703, 290] width 1403 height 616
click at [1282, 208] on div "← Return to /applysquad Mailslurp Inbox Job Search Builder [PERSON_NAME] User E…" at bounding box center [703, 290] width 1403 height 616
click at [1313, 183] on div "← Return to /applysquad Mailslurp Inbox Job Search Builder [PERSON_NAME] User E…" at bounding box center [703, 290] width 1403 height 616
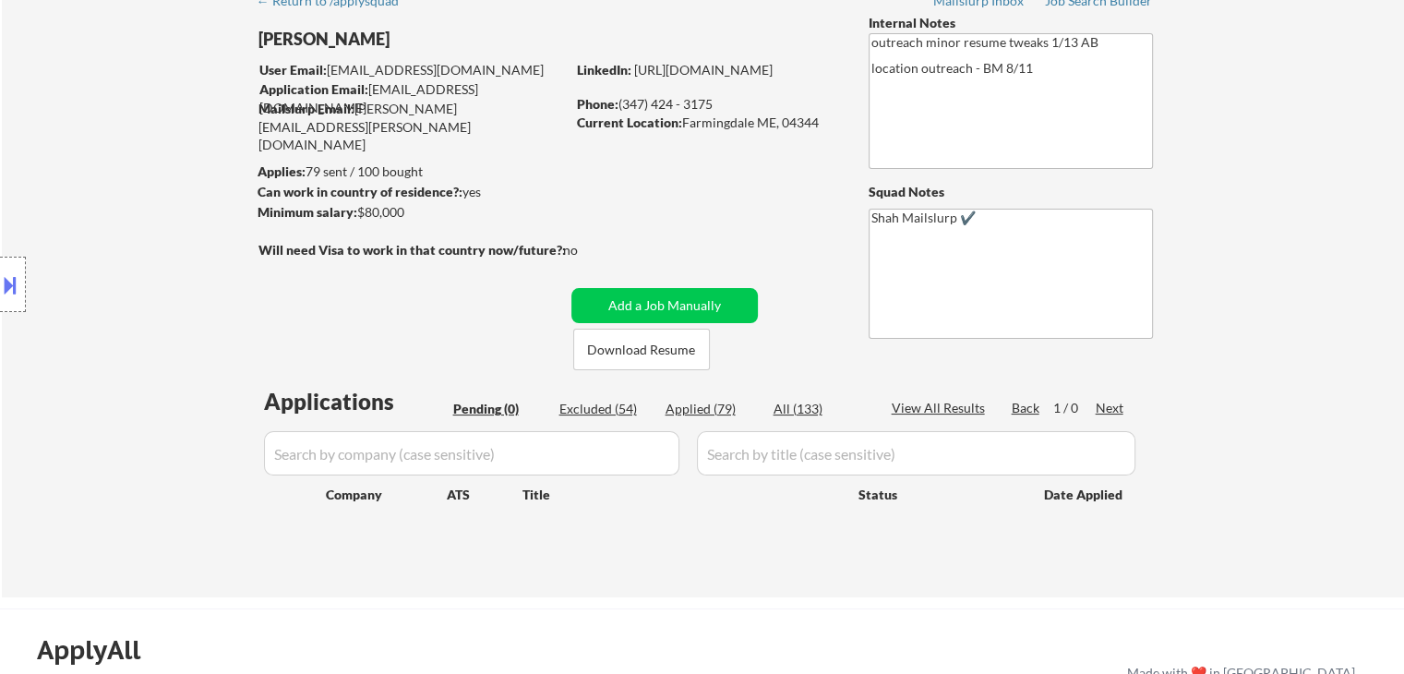
click at [1312, 183] on div "← Return to /applysquad Mailslurp Inbox Job Search Builder [PERSON_NAME] User E…" at bounding box center [703, 290] width 1403 height 616
click at [1237, 249] on div "← Return to /applysquad Mailslurp Inbox Job Search Builder [PERSON_NAME] User E…" at bounding box center [703, 290] width 1403 height 616
click at [1318, 274] on div "← Return to /applysquad Mailslurp Inbox Job Search Builder [PERSON_NAME] User E…" at bounding box center [703, 290] width 1403 height 616
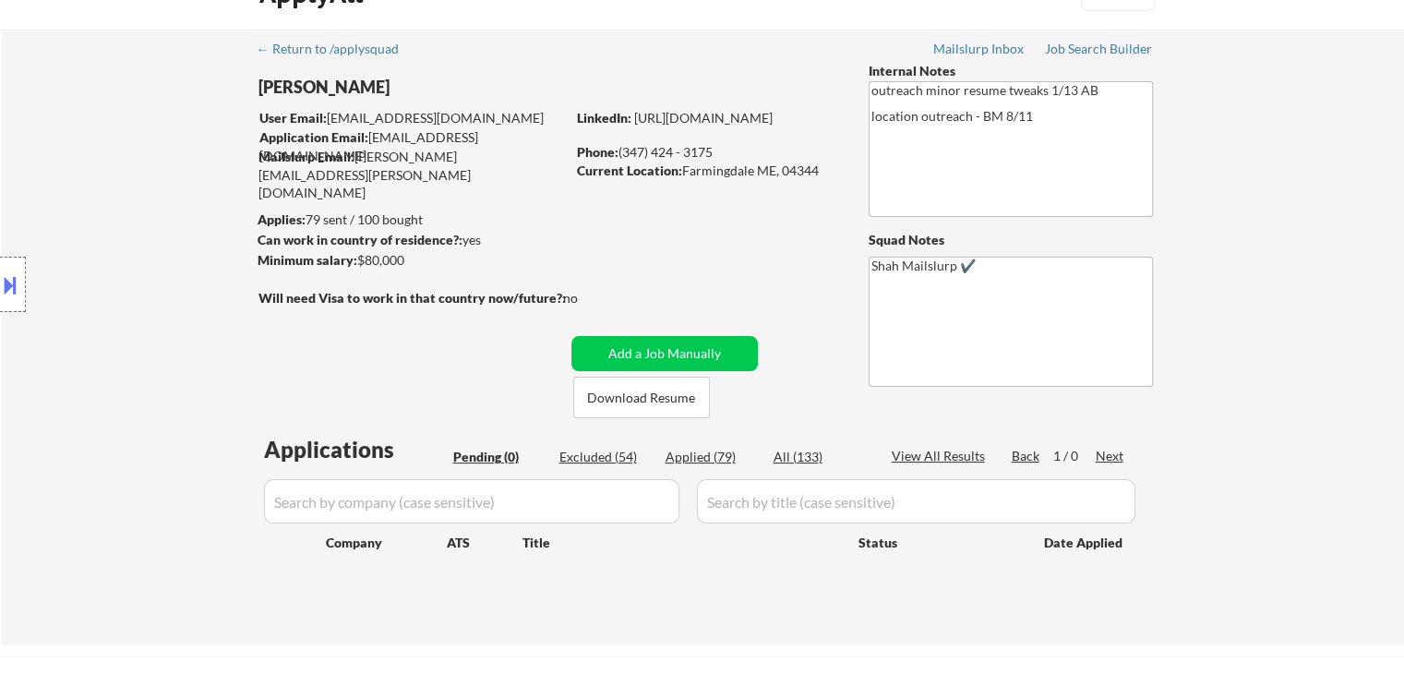
scroll to position [0, 0]
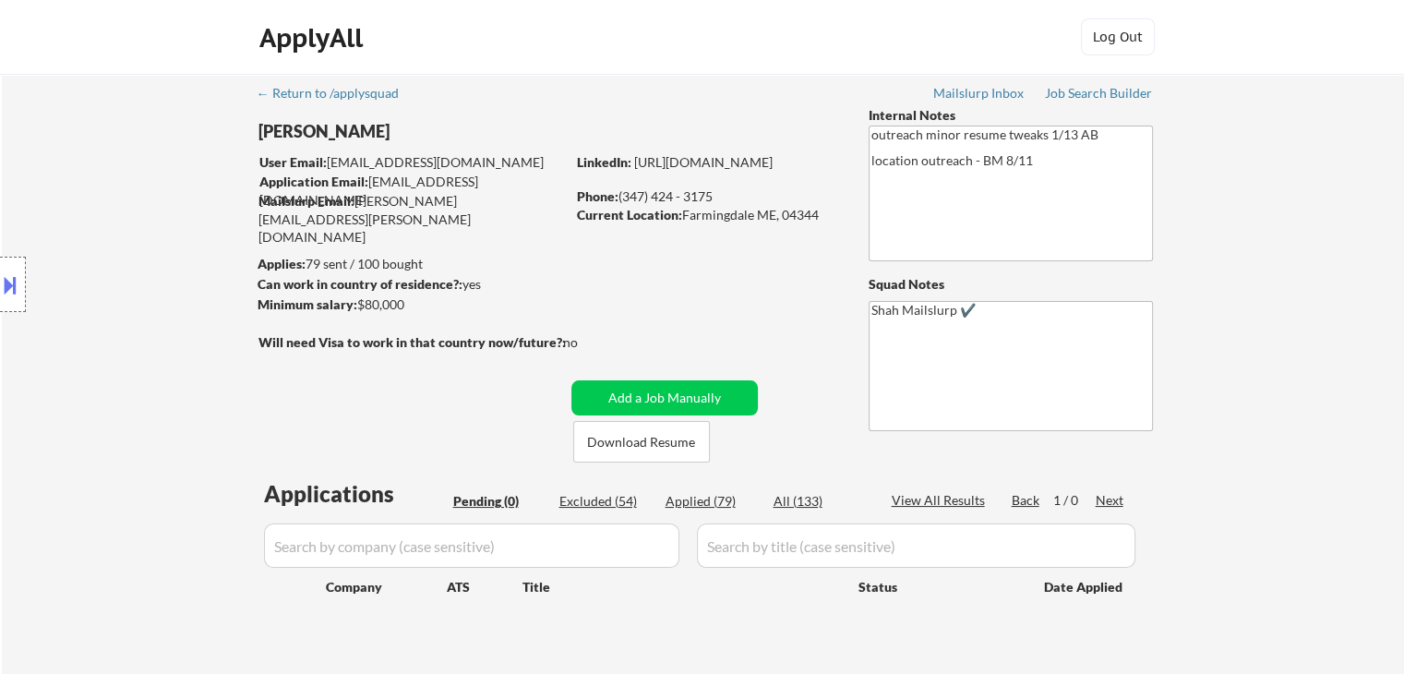
click at [94, 187] on div "Location Inclusions:" at bounding box center [165, 285] width 331 height 343
click at [203, 223] on div "Location Inclusions:" at bounding box center [165, 285] width 331 height 343
click at [100, 211] on div "Location Inclusions:" at bounding box center [165, 285] width 331 height 343
click at [491, 201] on div "Mailslurp Email: [PERSON_NAME][EMAIL_ADDRESS][PERSON_NAME][DOMAIN_NAME]" at bounding box center [412, 219] width 307 height 54
click at [631, 282] on div "← Return to /applysquad Mailslurp Inbox Job Search Builder [PERSON_NAME] User E…" at bounding box center [703, 374] width 921 height 601
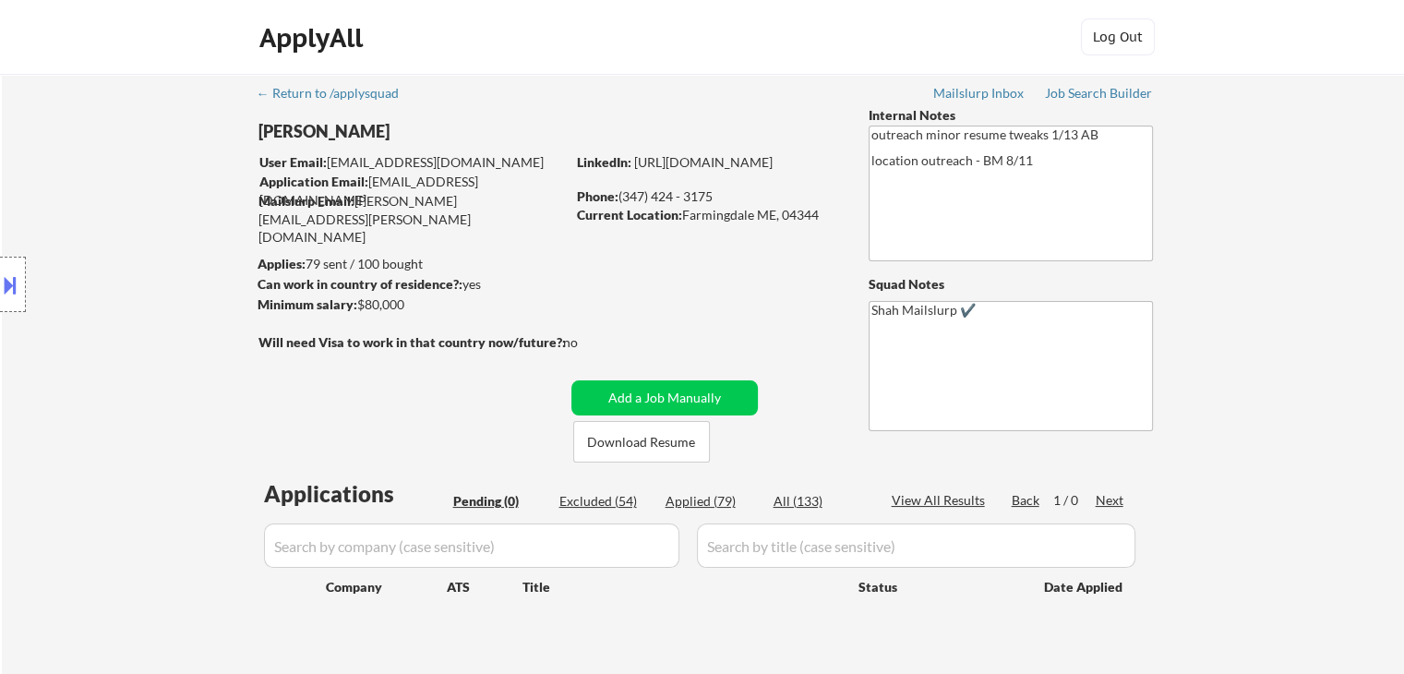
click at [126, 192] on div "Location Inclusions:" at bounding box center [165, 285] width 331 height 343
click at [118, 197] on div "Location Inclusions:" at bounding box center [165, 285] width 331 height 343
click at [128, 259] on div "Location Inclusions:" at bounding box center [165, 285] width 331 height 343
click at [133, 253] on div "Location Inclusions:" at bounding box center [165, 285] width 331 height 343
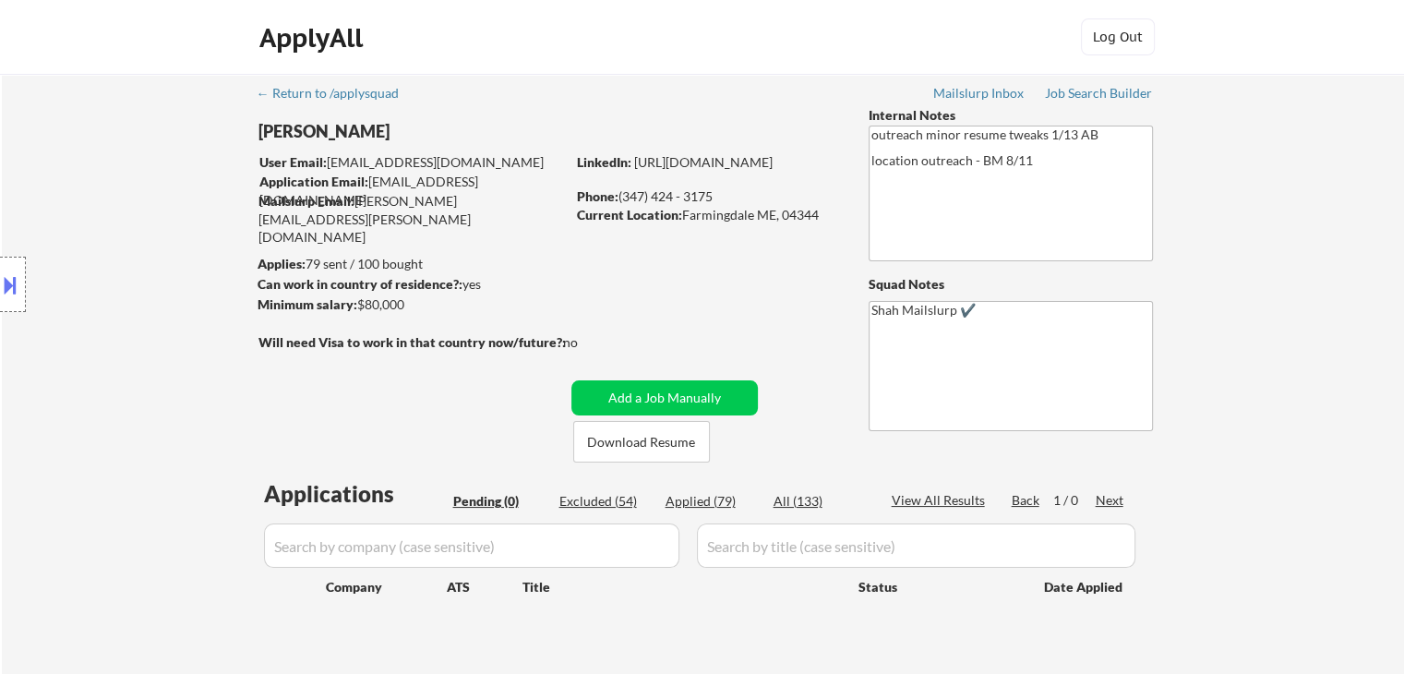
click at [133, 253] on div "Location Inclusions:" at bounding box center [165, 285] width 331 height 343
click at [124, 260] on div "Location Inclusions:" at bounding box center [165, 285] width 331 height 343
click at [113, 286] on div "Location Inclusions:" at bounding box center [165, 285] width 331 height 343
click at [687, 263] on div "← Return to /applysquad Mailslurp Inbox Job Search Builder [PERSON_NAME] User E…" at bounding box center [703, 374] width 921 height 601
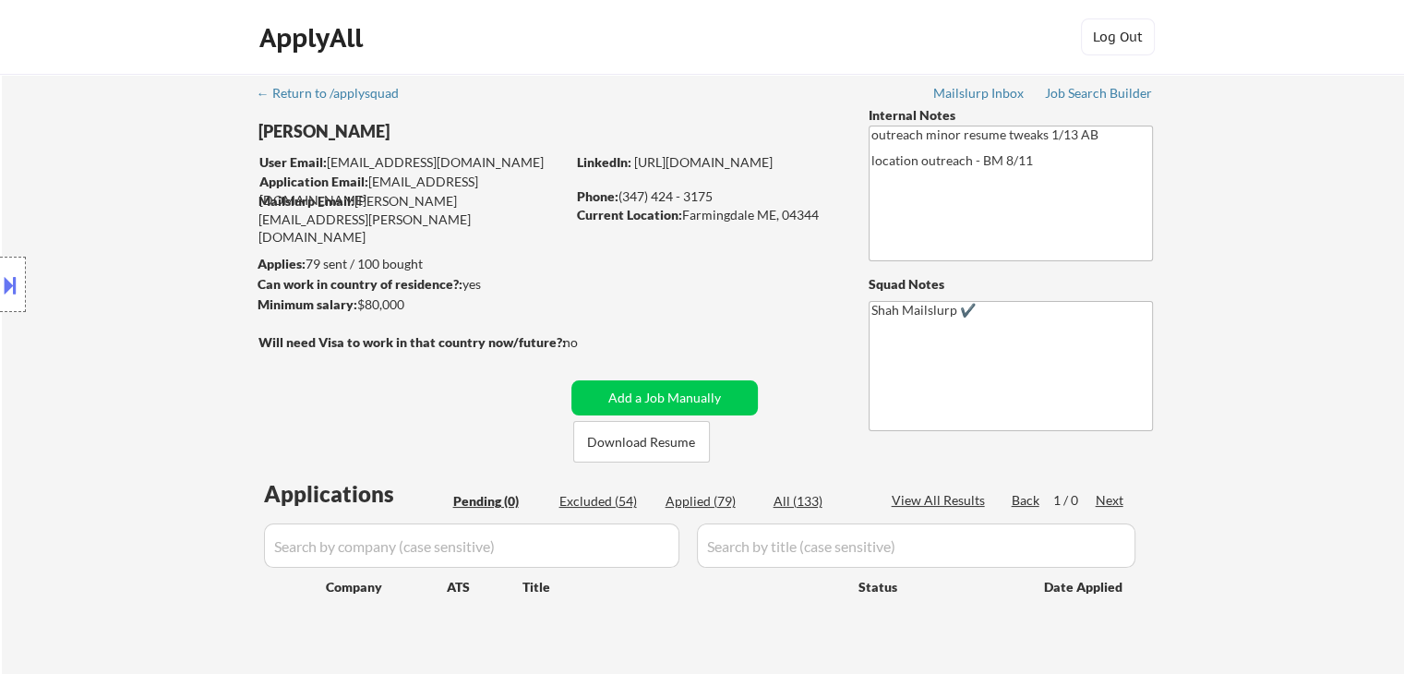
click at [1234, 244] on div "← Return to /applysquad Mailslurp Inbox Job Search Builder [PERSON_NAME] User E…" at bounding box center [703, 382] width 1403 height 616
click at [1222, 241] on div "← Return to /applysquad Mailslurp Inbox Job Search Builder [PERSON_NAME] User E…" at bounding box center [703, 382] width 1403 height 616
click at [1217, 252] on div "← Return to /applysquad Mailslurp Inbox Job Search Builder [PERSON_NAME] User E…" at bounding box center [703, 382] width 1403 height 616
click at [1218, 255] on div "← Return to /applysquad Mailslurp Inbox Job Search Builder [PERSON_NAME] User E…" at bounding box center [703, 382] width 1403 height 616
